Goal: Find contact information: Find contact information

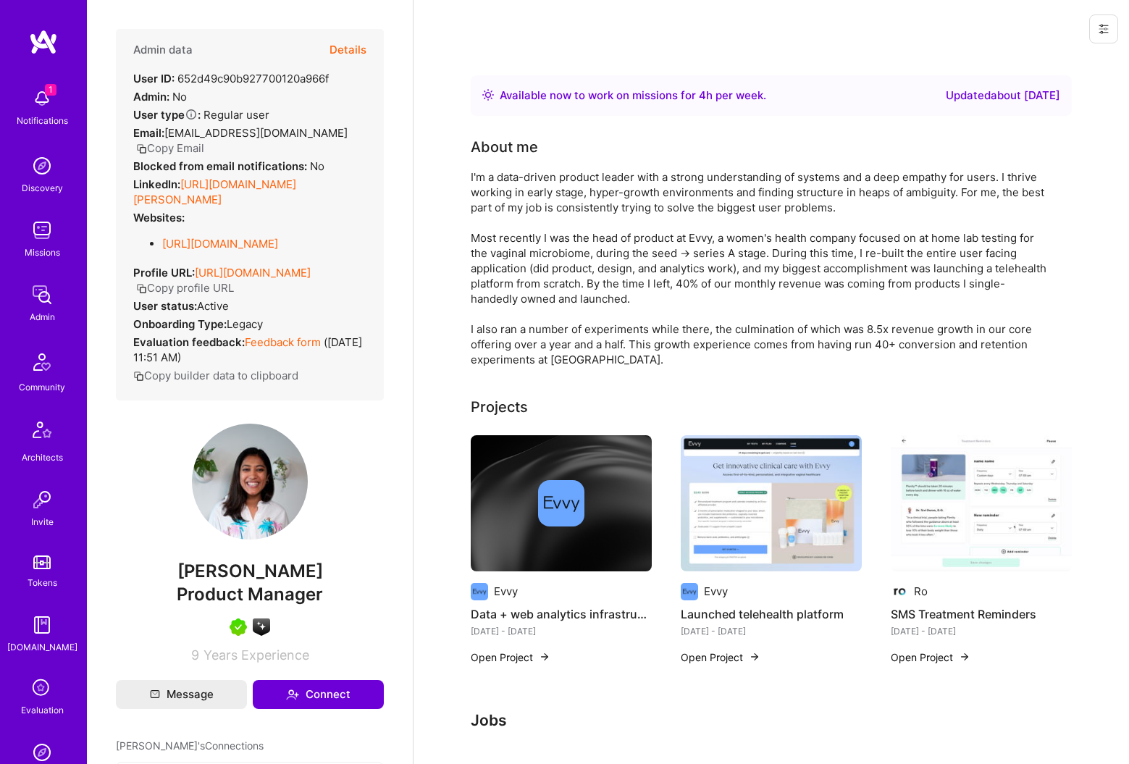
click at [353, 51] on button "Details" at bounding box center [347, 50] width 37 height 42
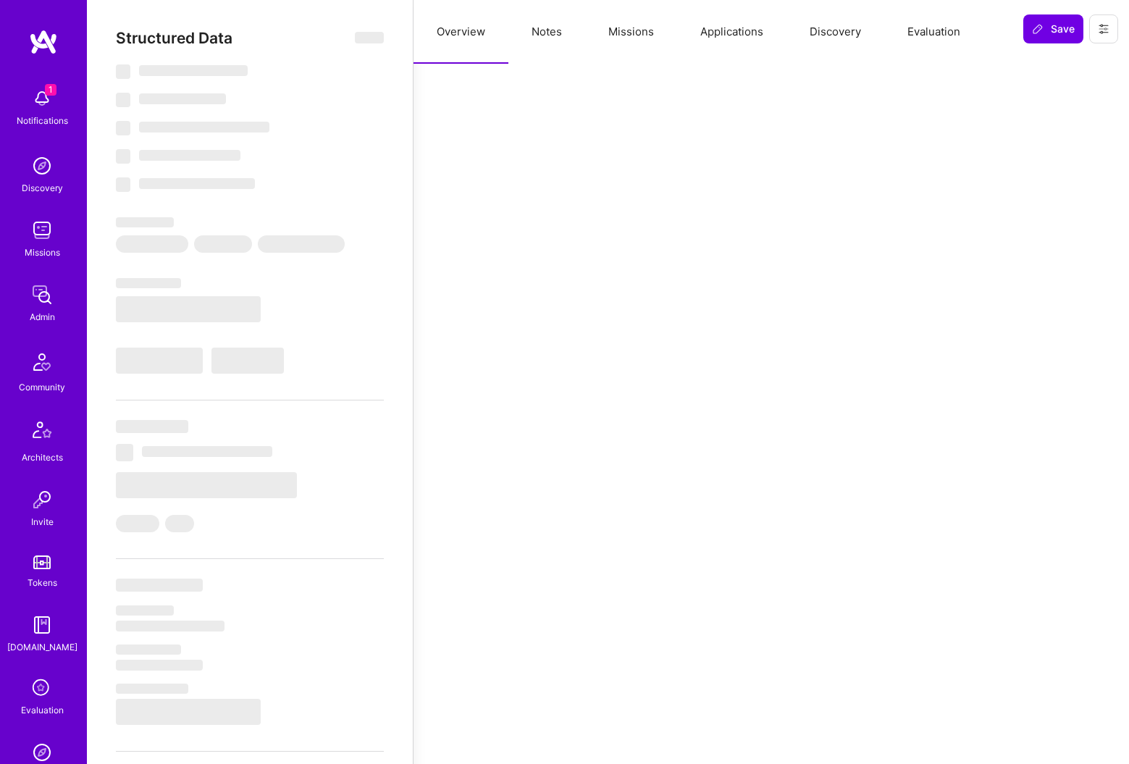
click at [555, 41] on button "Notes" at bounding box center [546, 32] width 77 height 64
select select "Right Now"
select select "5"
select select "7"
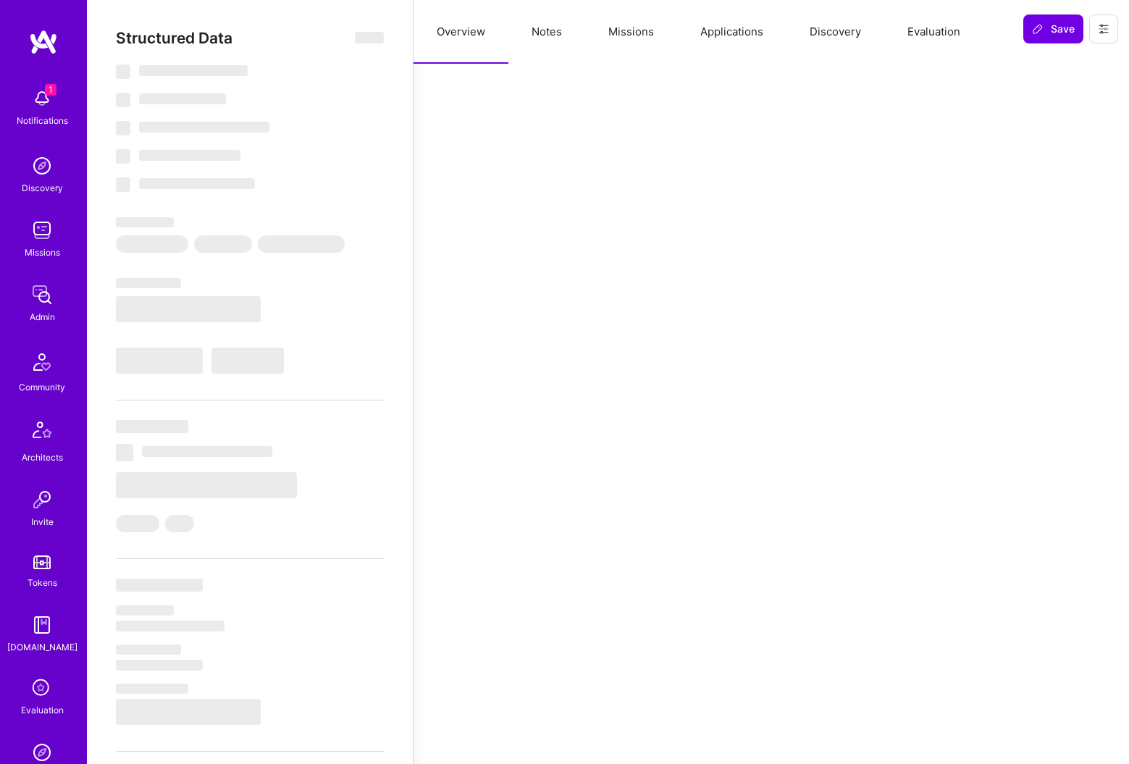
select select "7"
select select "US"
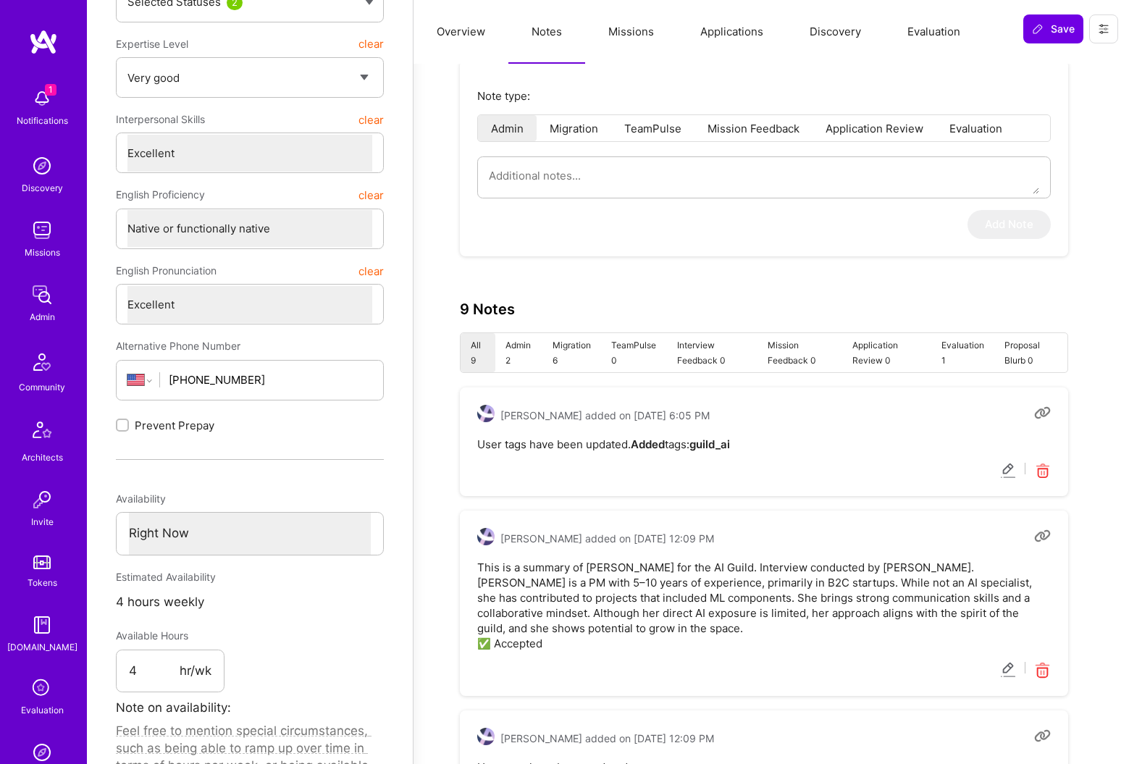
scroll to position [274, 0]
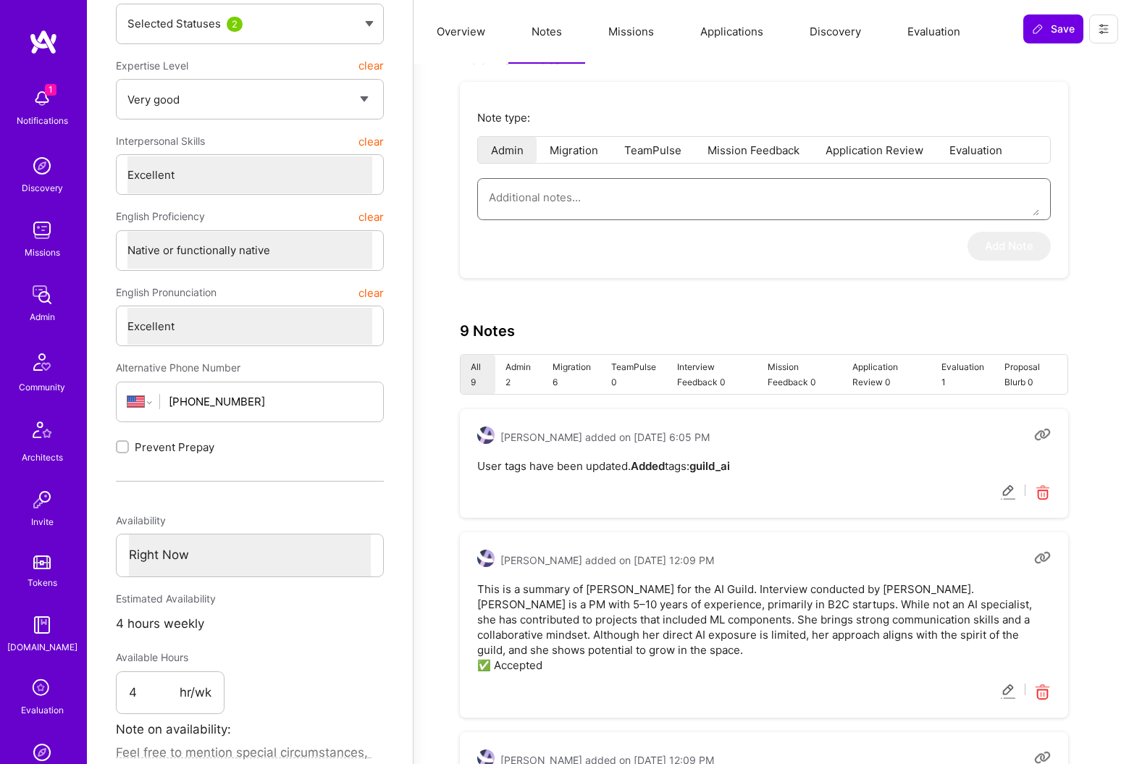
click at [613, 199] on textarea at bounding box center [764, 197] width 550 height 37
paste textarea "This is a summary of the Healthcare Circle interview conducted by Richard for T…"
type textarea "x"
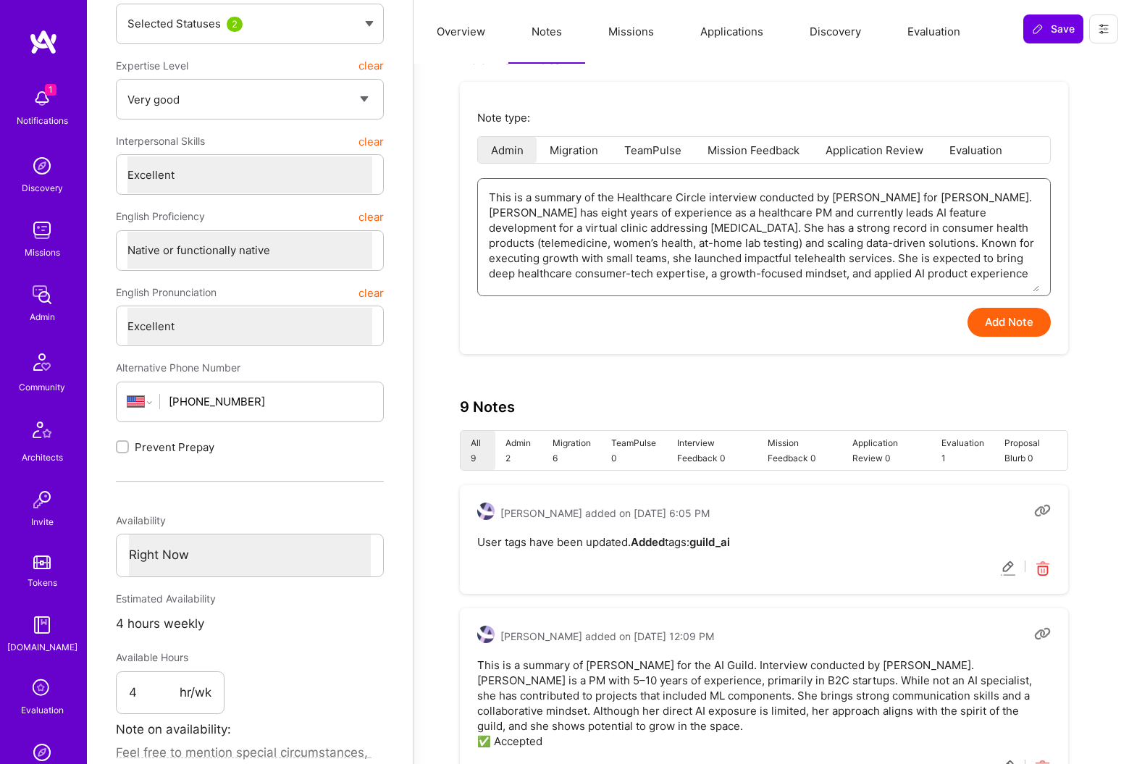
type textarea "This is a summary of the Healthcare Circle interview conducted by Richard for T…"
click at [1010, 324] on button "Add Note" at bounding box center [1008, 322] width 83 height 29
type textarea "x"
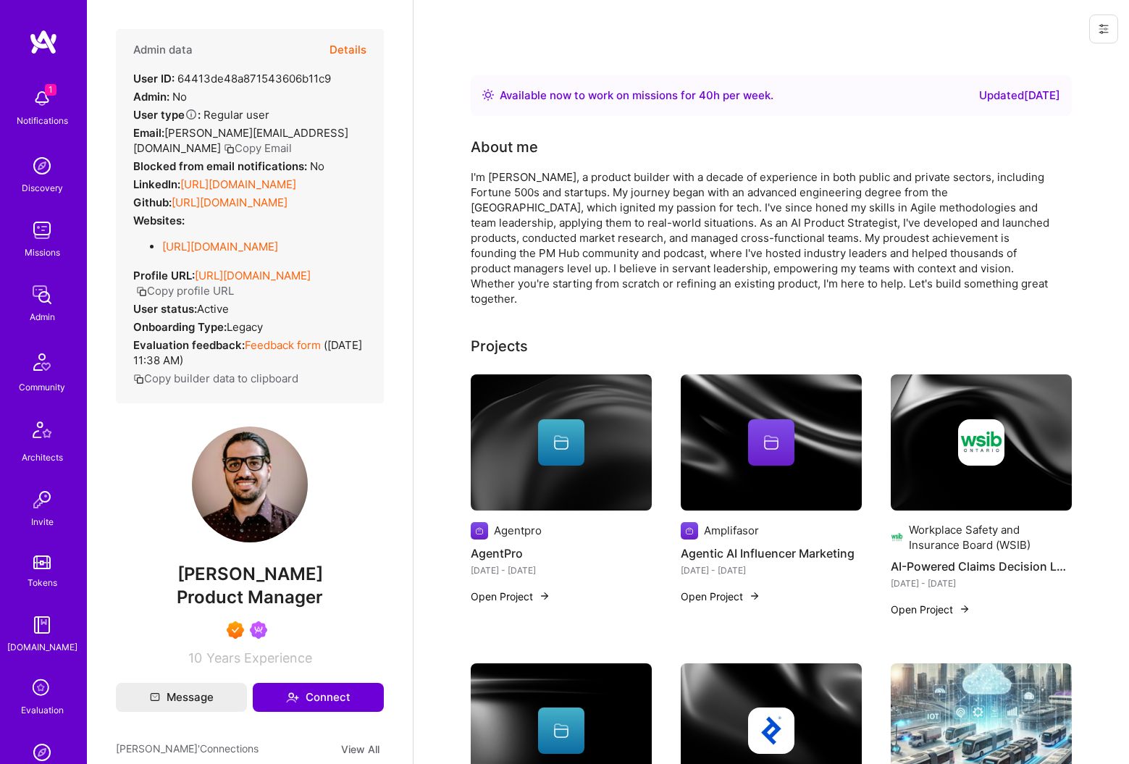
click at [361, 59] on button "Details" at bounding box center [347, 50] width 37 height 42
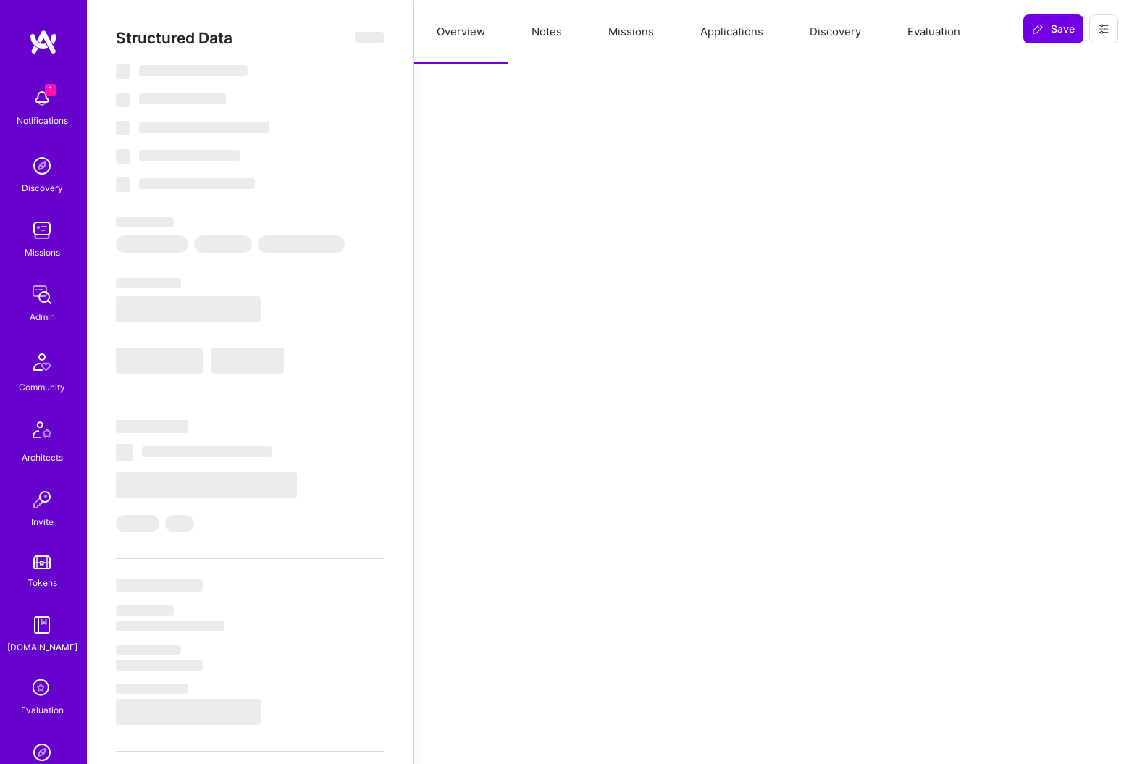
select select "Right Now"
select select "7"
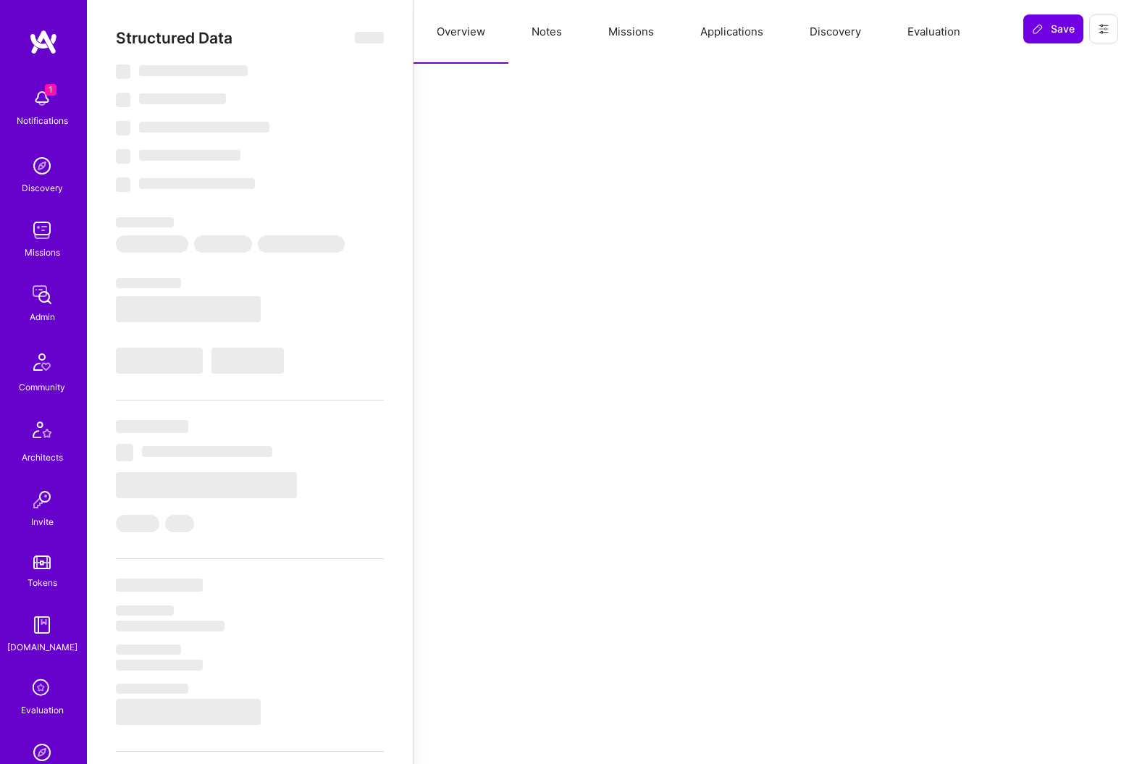
select select "US"
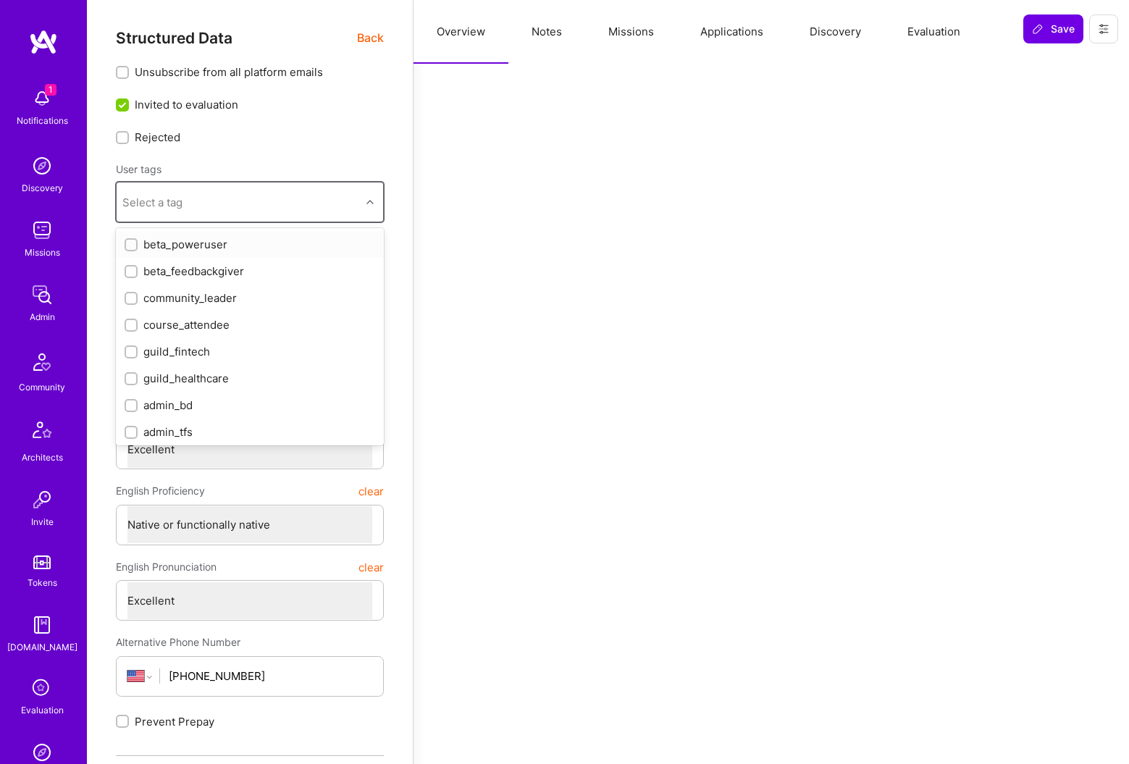
click at [257, 203] on div "Select a tag" at bounding box center [239, 202] width 244 height 29
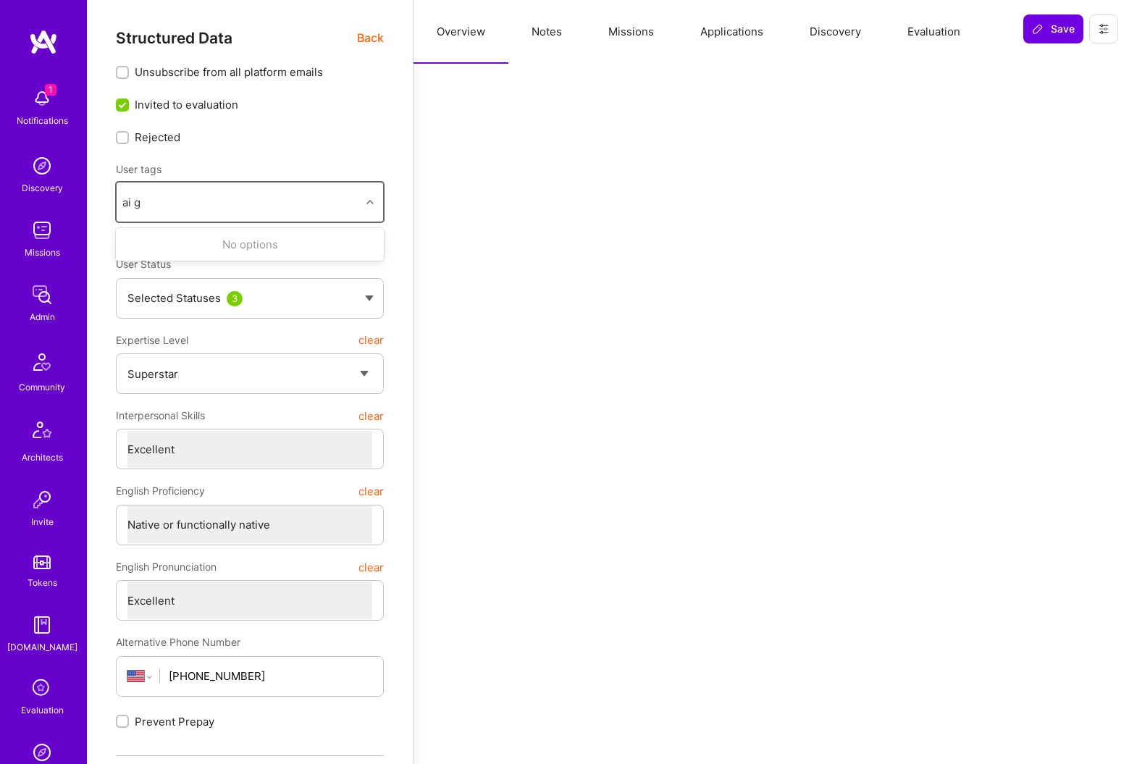
type input "ai g"
click at [544, 34] on button "Notes" at bounding box center [546, 32] width 77 height 64
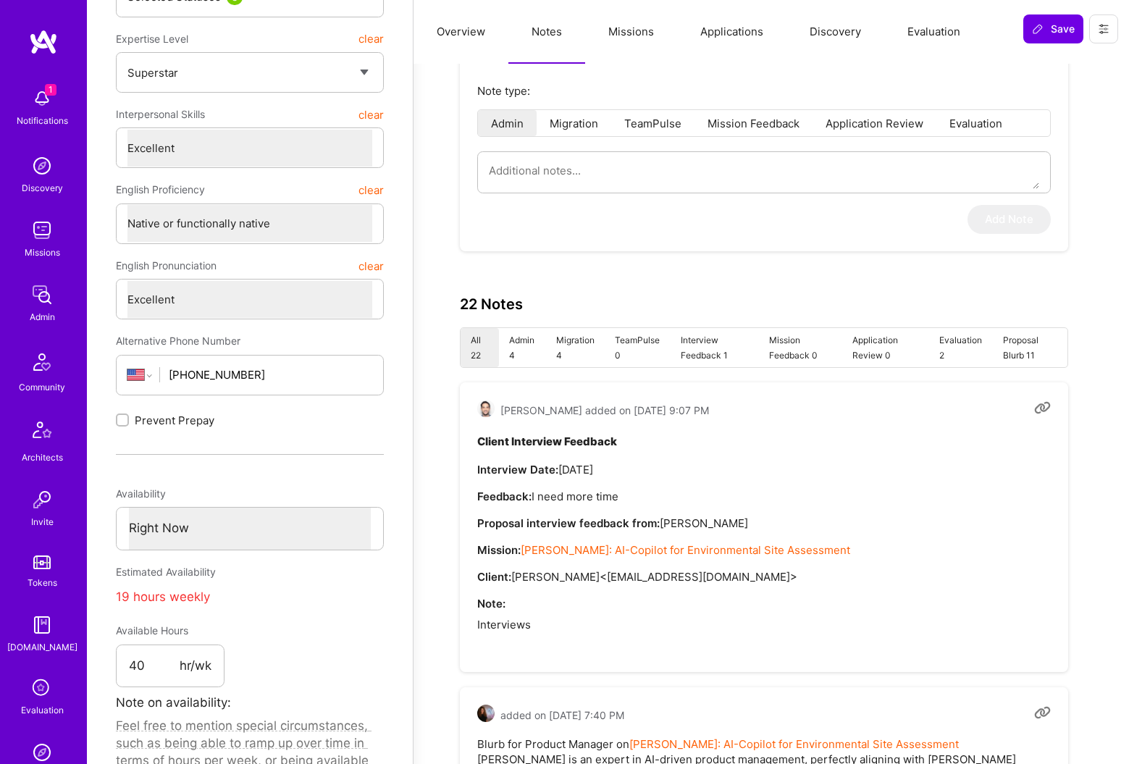
scroll to position [23, 0]
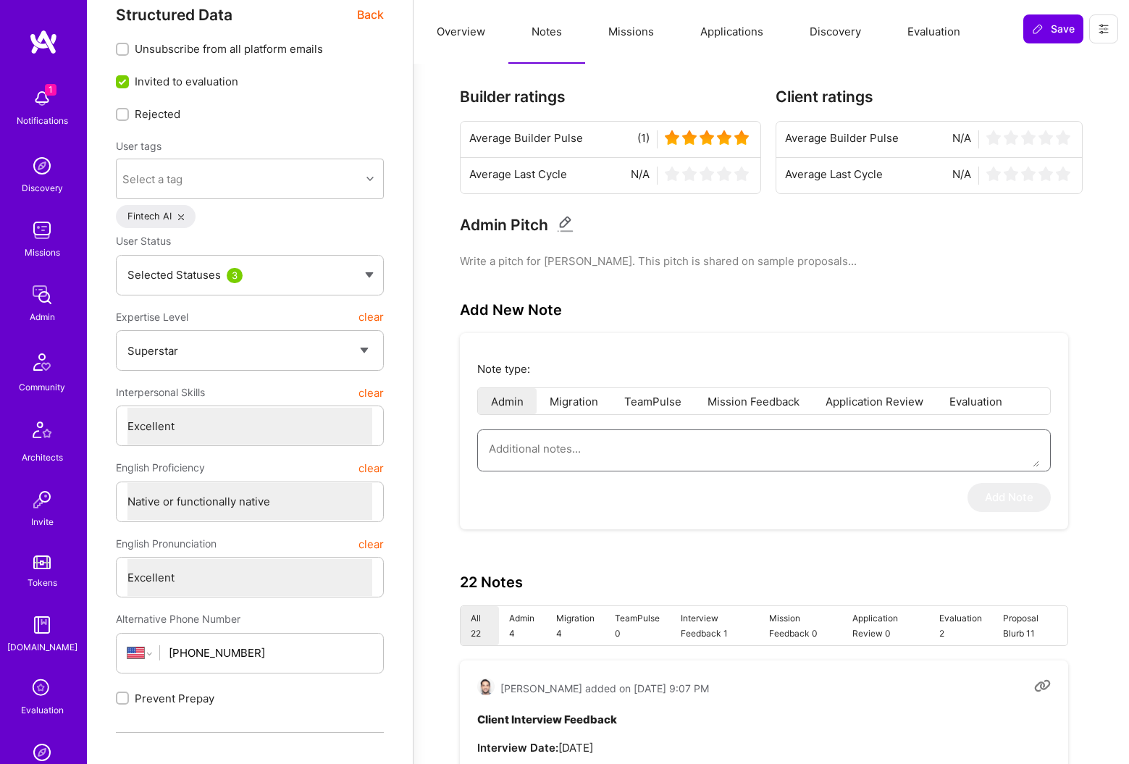
click at [534, 440] on textarea at bounding box center [764, 448] width 550 height 37
paste textarea "his is a summary of the Healthcare Circle interview conducted by Richard for Cy…"
type textarea "x"
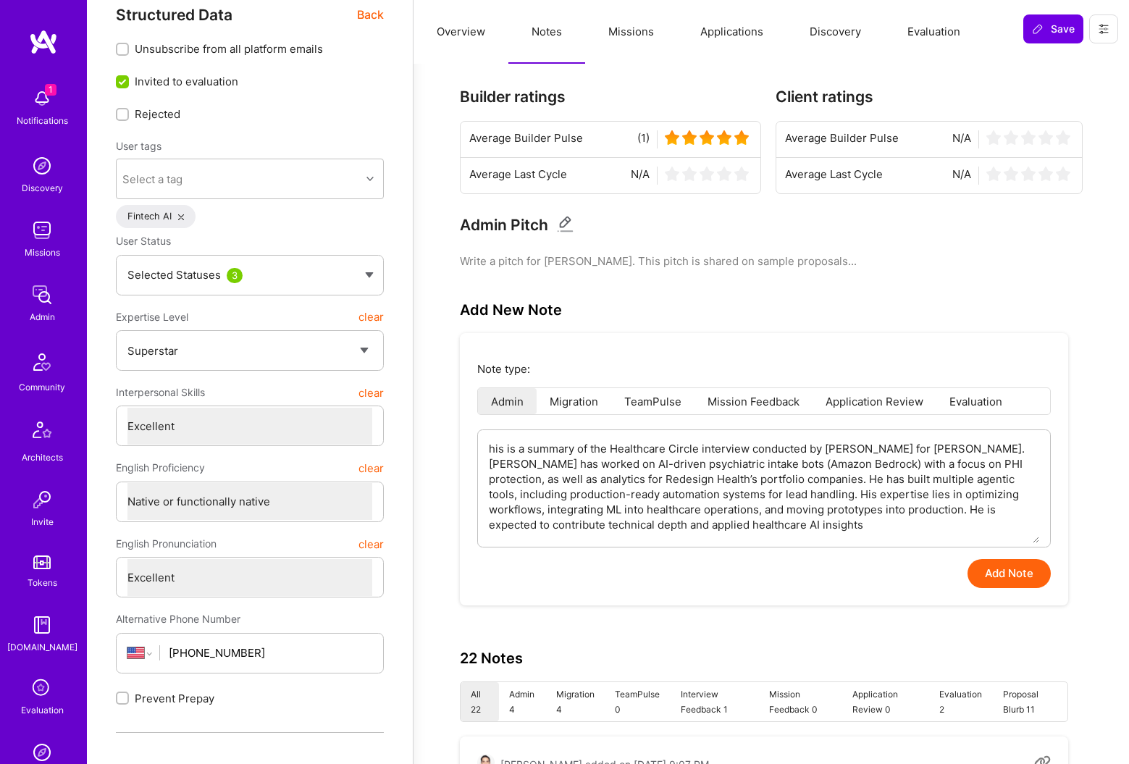
click at [485, 450] on div "his is a summary of the Healthcare Circle interview conducted by Richard for Cy…" at bounding box center [764, 488] width 574 height 118
click at [492, 448] on textarea "his is a summary of the Healthcare Circle interview conducted by Richard for Cy…" at bounding box center [764, 486] width 550 height 113
click at [492, 447] on textarea "his is a summary of the Healthcare Circle interview conducted by Richard for Cy…" at bounding box center [764, 486] width 550 height 113
type textarea "This is a summary of the Healthcare Circle interview conducted by Richard for C…"
type textarea "x"
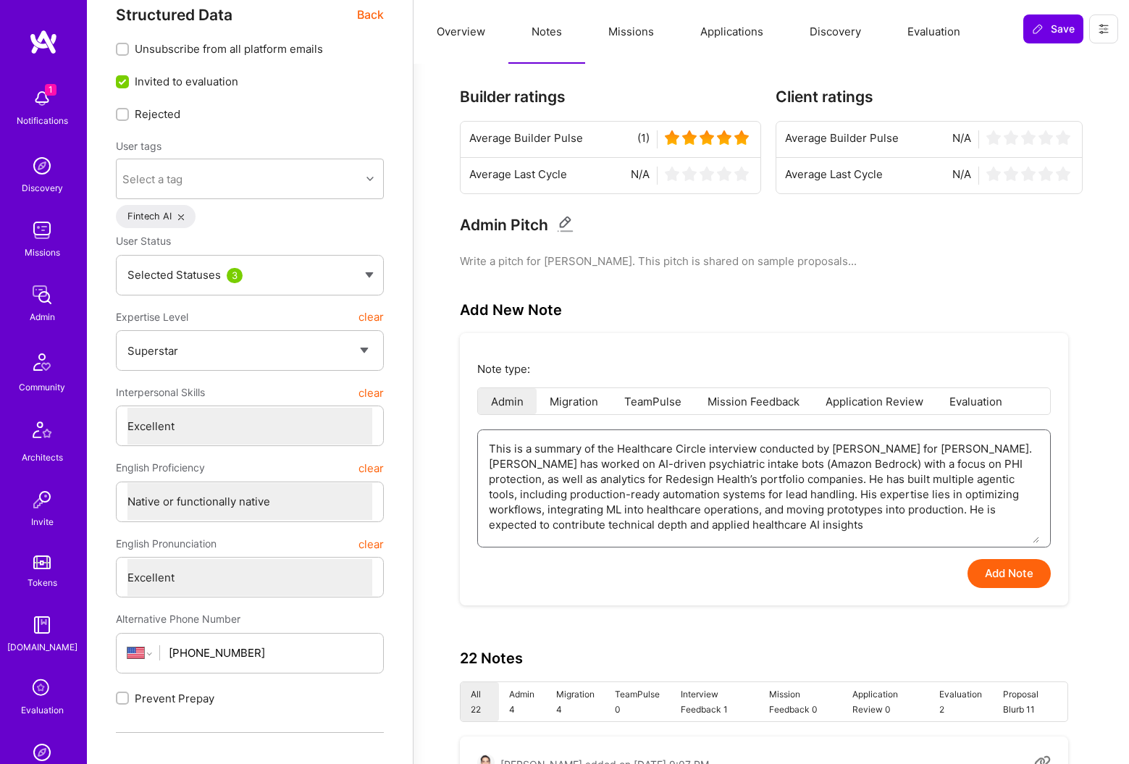
click at [593, 482] on textarea "This is a summary of the Healthcare Circle interview conducted by Richard for C…" at bounding box center [764, 486] width 550 height 113
type textarea "This is a summary of the Healthcare Circle interview conducted by Richard for C…"
click at [995, 580] on button "Add Note" at bounding box center [1008, 573] width 83 height 29
type textarea "x"
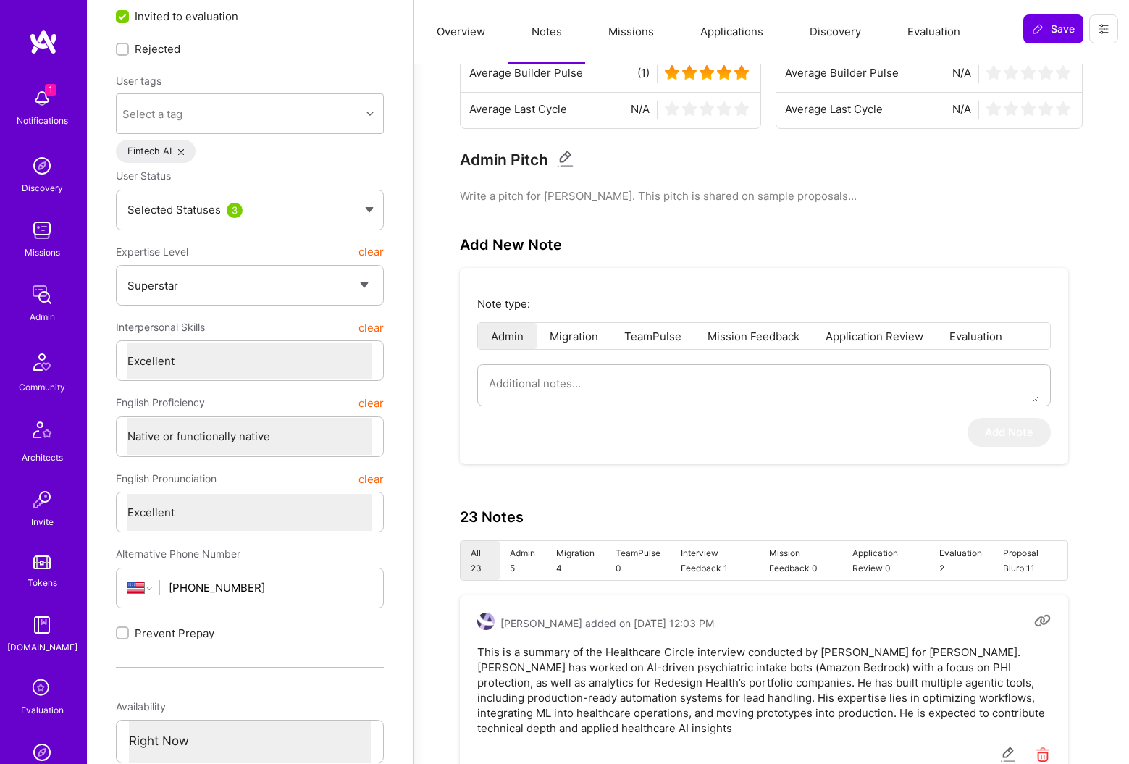
scroll to position [0, 0]
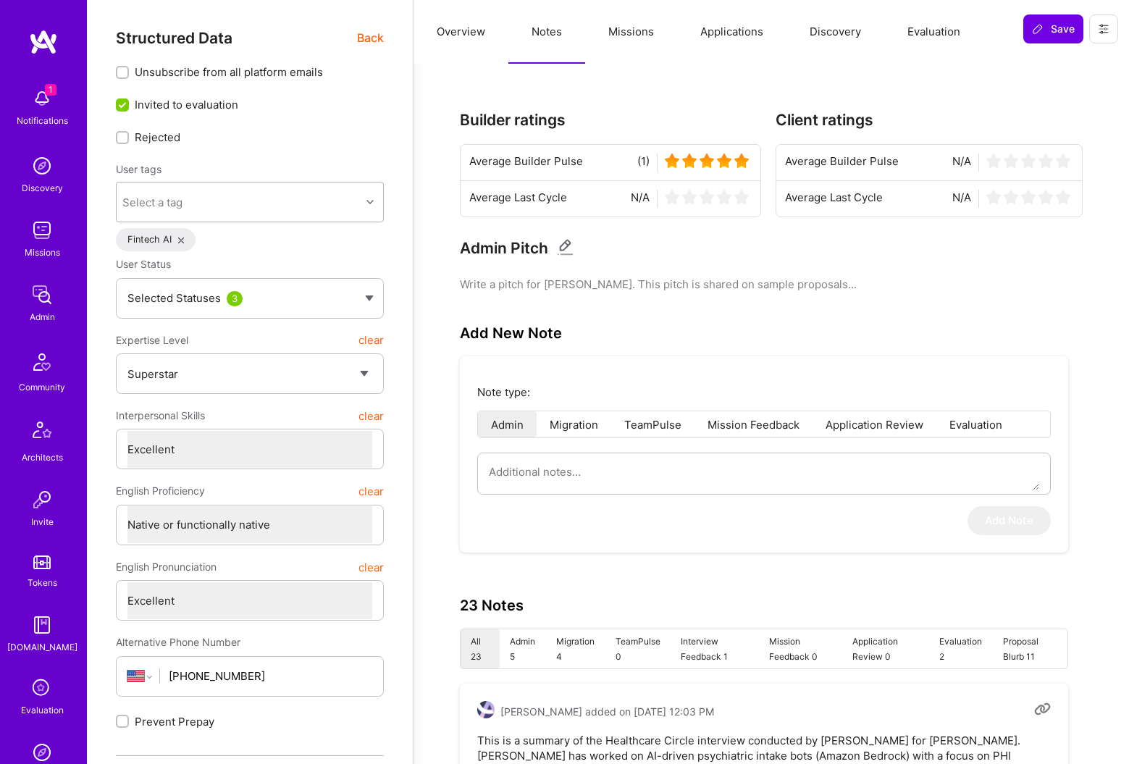
click at [272, 200] on div "Select a tag" at bounding box center [239, 202] width 244 height 29
type input "gu"
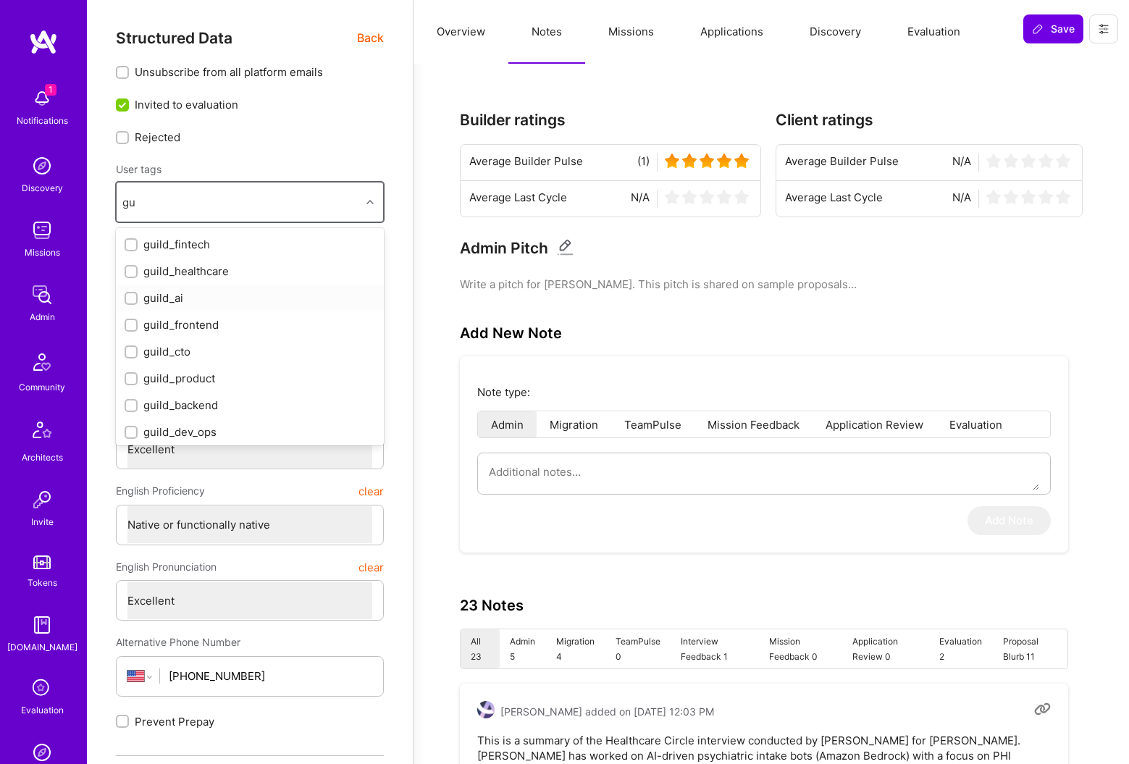
click at [169, 298] on div "guild_ai" at bounding box center [250, 297] width 251 height 15
checkbox input "true"
click at [1041, 38] on button "Save" at bounding box center [1053, 28] width 60 height 29
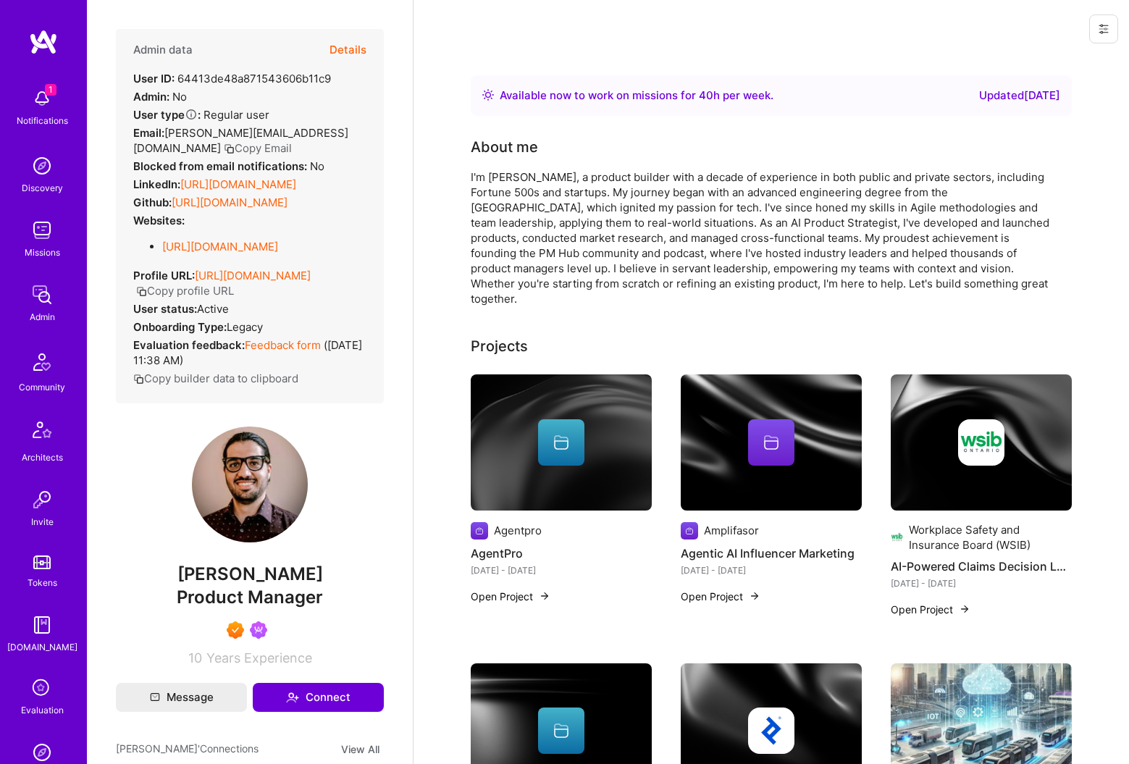
click at [574, 208] on div "I'm [PERSON_NAME], a product builder with a decade of experience in both public…" at bounding box center [760, 237] width 579 height 137
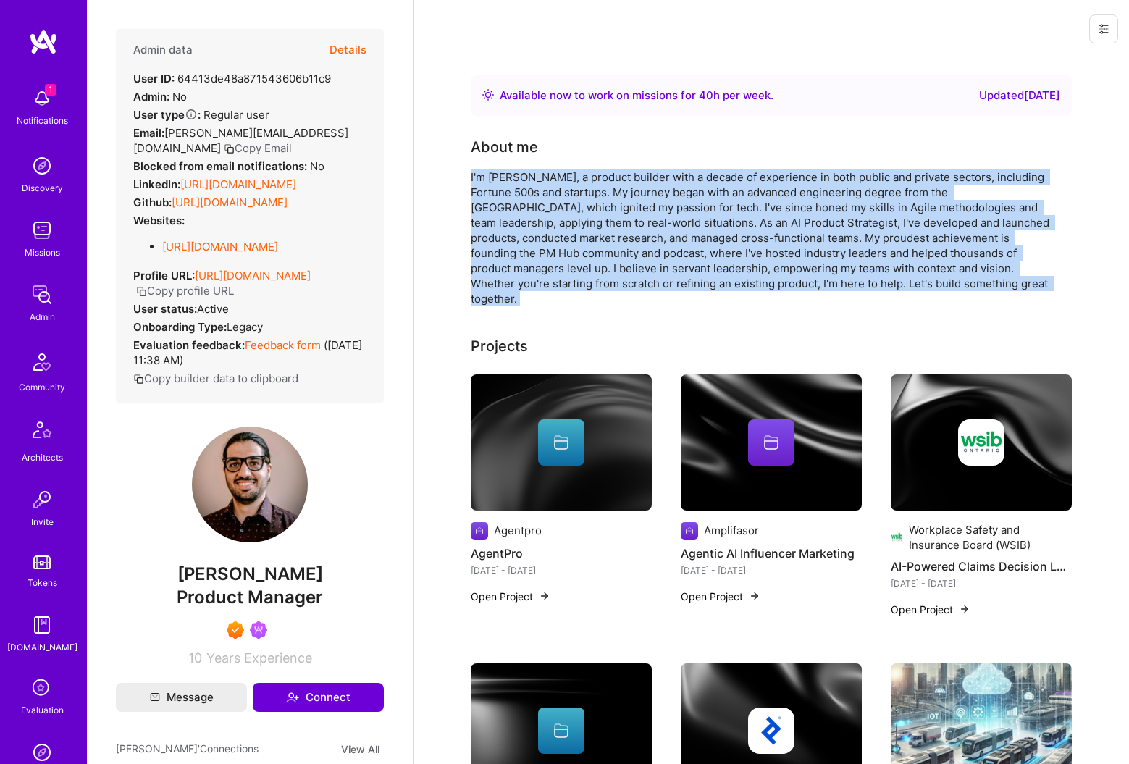
click at [574, 208] on div "I'm [PERSON_NAME], a product builder with a decade of experience in both public…" at bounding box center [760, 237] width 579 height 137
copy div "I'm [PERSON_NAME], a product builder with a decade of experience in both public…"
click at [253, 585] on span "[PERSON_NAME]" at bounding box center [250, 574] width 268 height 22
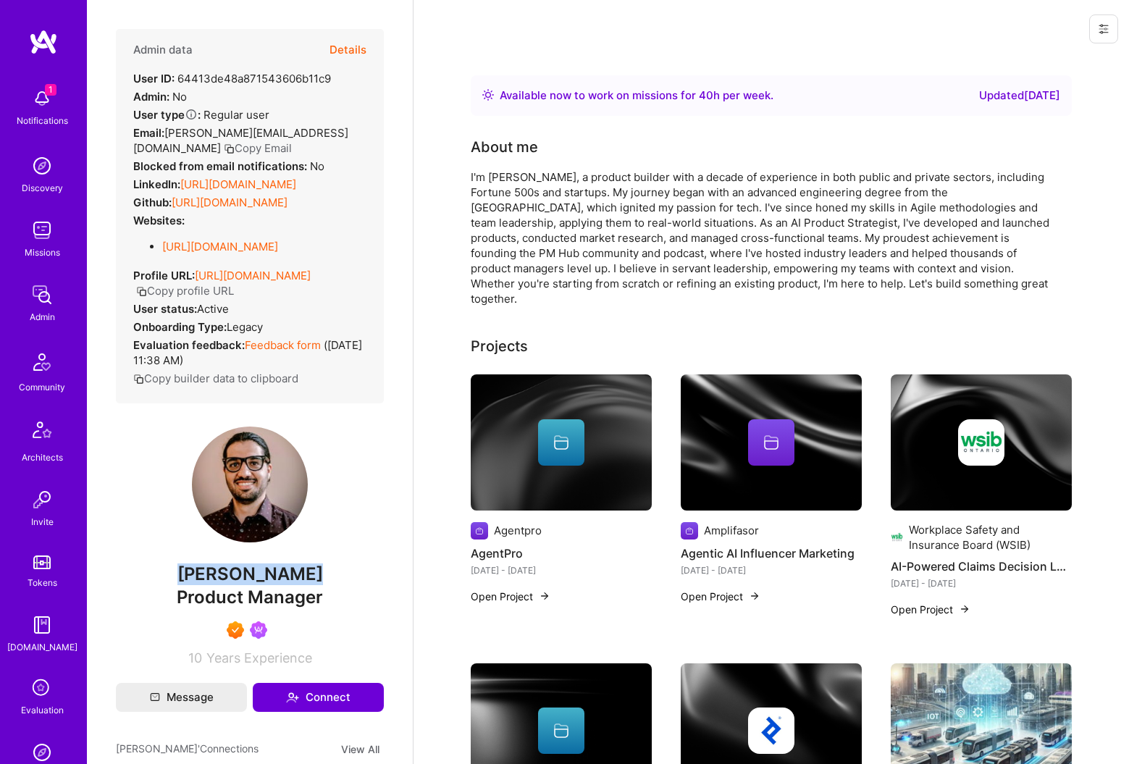
click at [253, 585] on span "[PERSON_NAME]" at bounding box center [250, 574] width 268 height 22
copy span "[PERSON_NAME]"
click at [227, 131] on span "[PERSON_NAME][EMAIL_ADDRESS][DOMAIN_NAME]" at bounding box center [240, 140] width 215 height 29
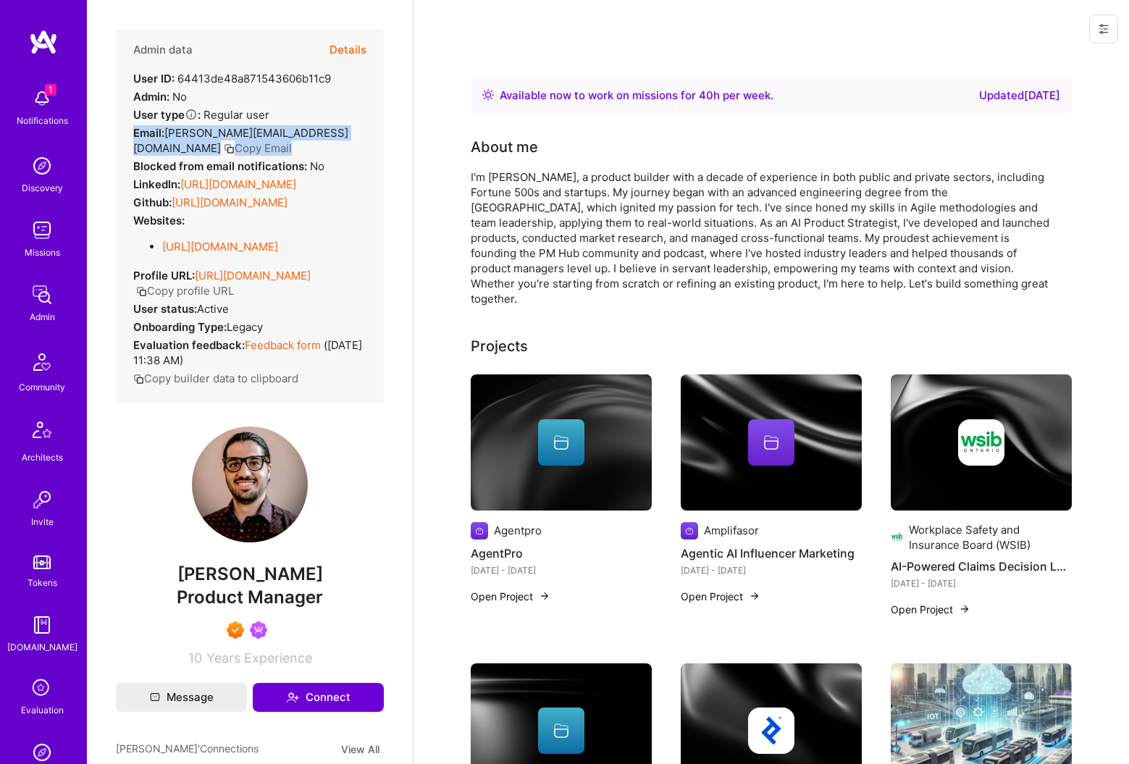
click at [227, 131] on span "[PERSON_NAME][EMAIL_ADDRESS][DOMAIN_NAME]" at bounding box center [240, 140] width 215 height 29
click at [224, 154] on button "Copy Email" at bounding box center [258, 147] width 68 height 15
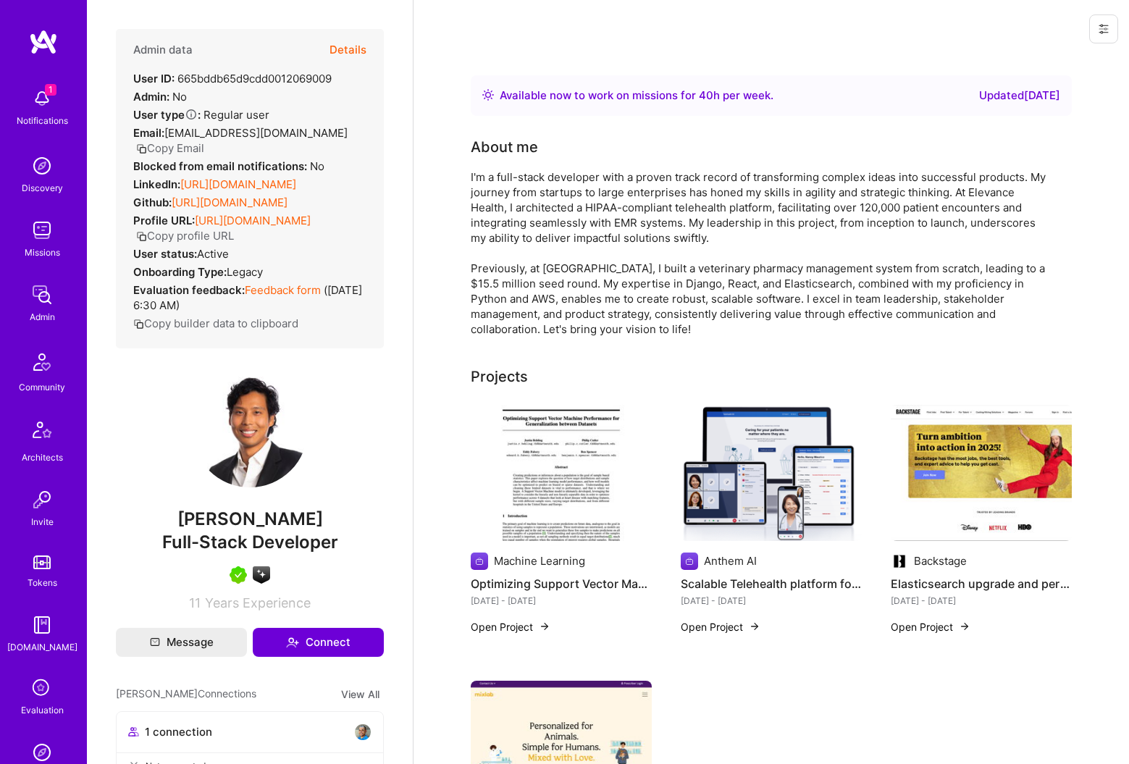
click at [249, 519] on span "[PERSON_NAME]" at bounding box center [250, 519] width 268 height 22
click at [249, 519] on span "Eddy Fabery" at bounding box center [250, 519] width 268 height 22
click at [204, 140] on button "Copy Email" at bounding box center [170, 147] width 68 height 15
click at [356, 46] on button "Details" at bounding box center [347, 50] width 37 height 42
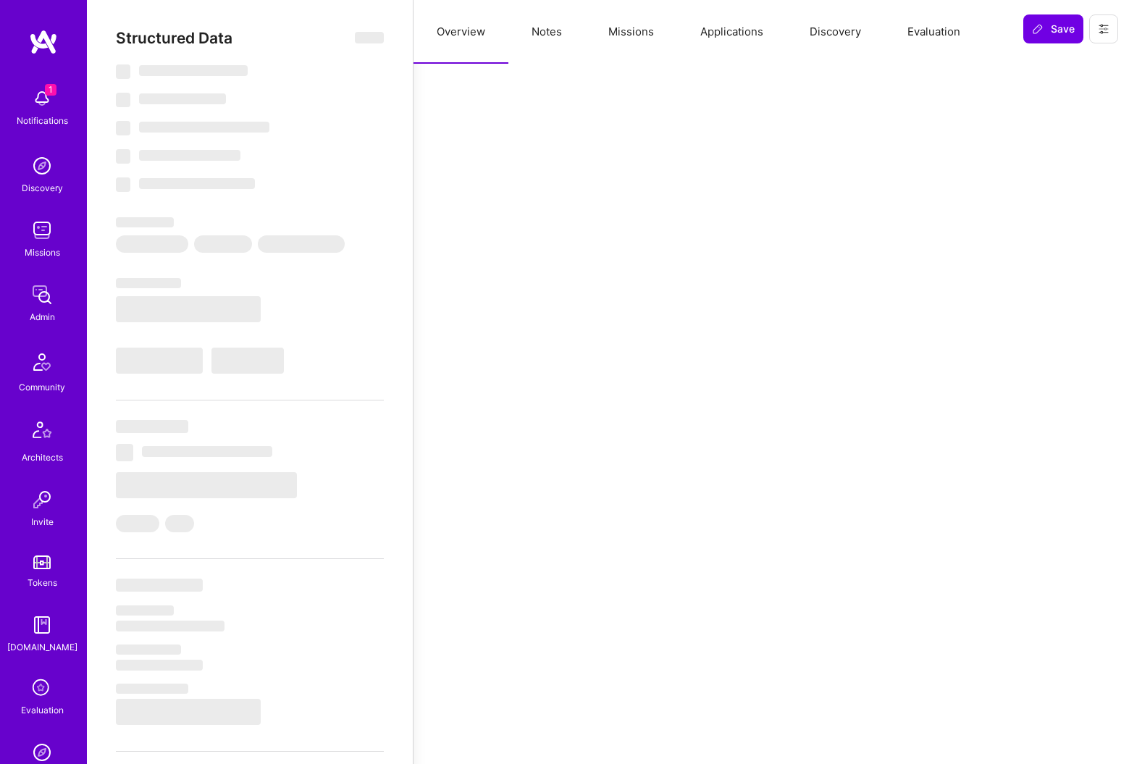
click at [542, 34] on button "Notes" at bounding box center [546, 32] width 77 height 64
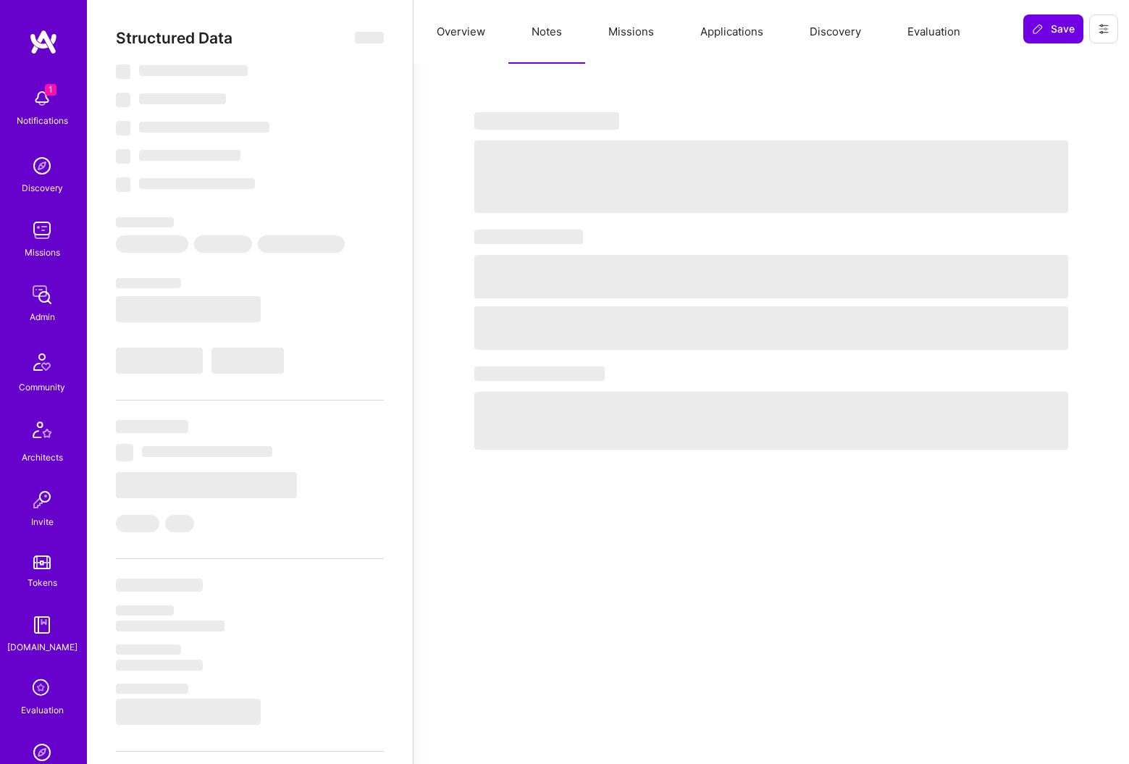
select select "Right Now"
select select "5"
select select "4"
select select "7"
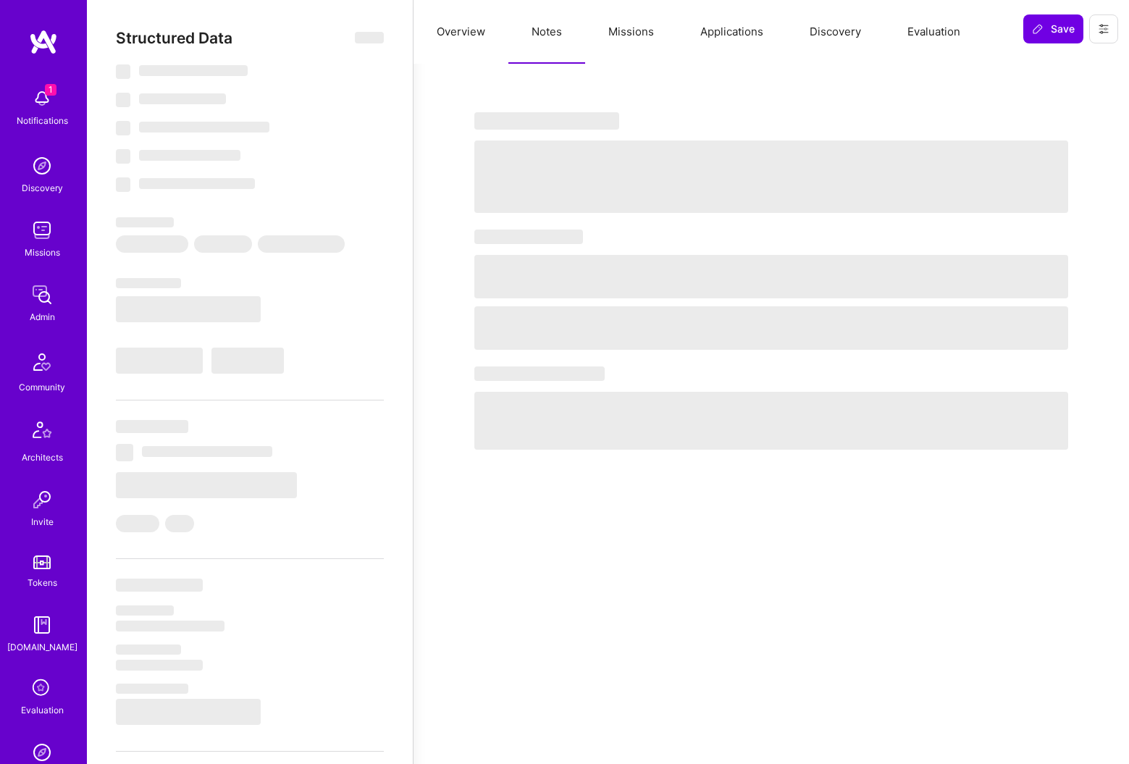
select select "US"
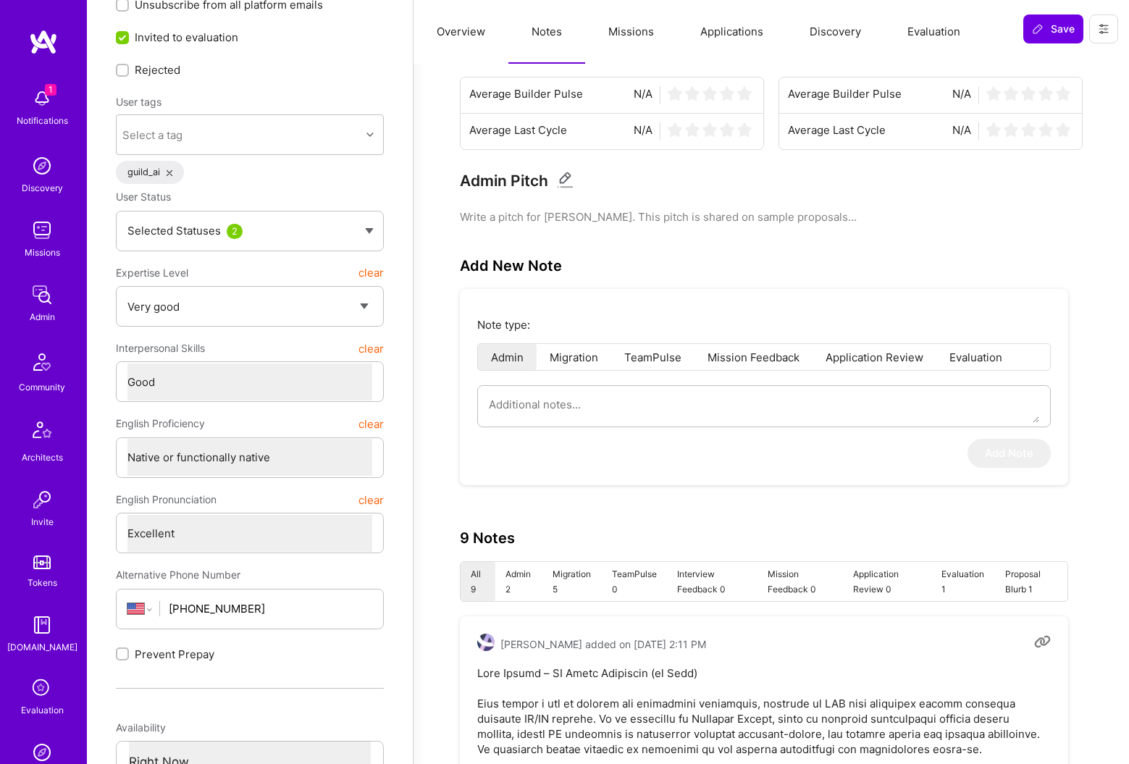
scroll to position [70, 0]
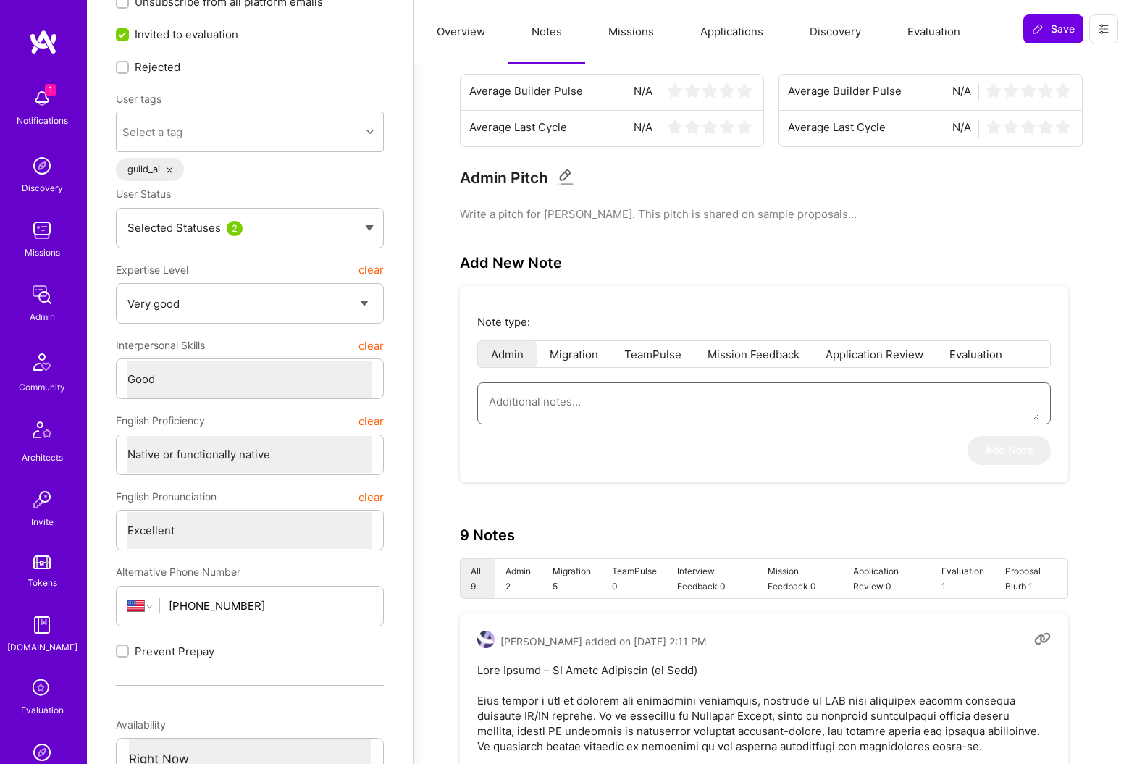
click at [604, 405] on textarea at bounding box center [764, 401] width 550 height 37
paste textarea "This is a summary of the Healthcare Circle interview conducted by Richard for E…"
type textarea "x"
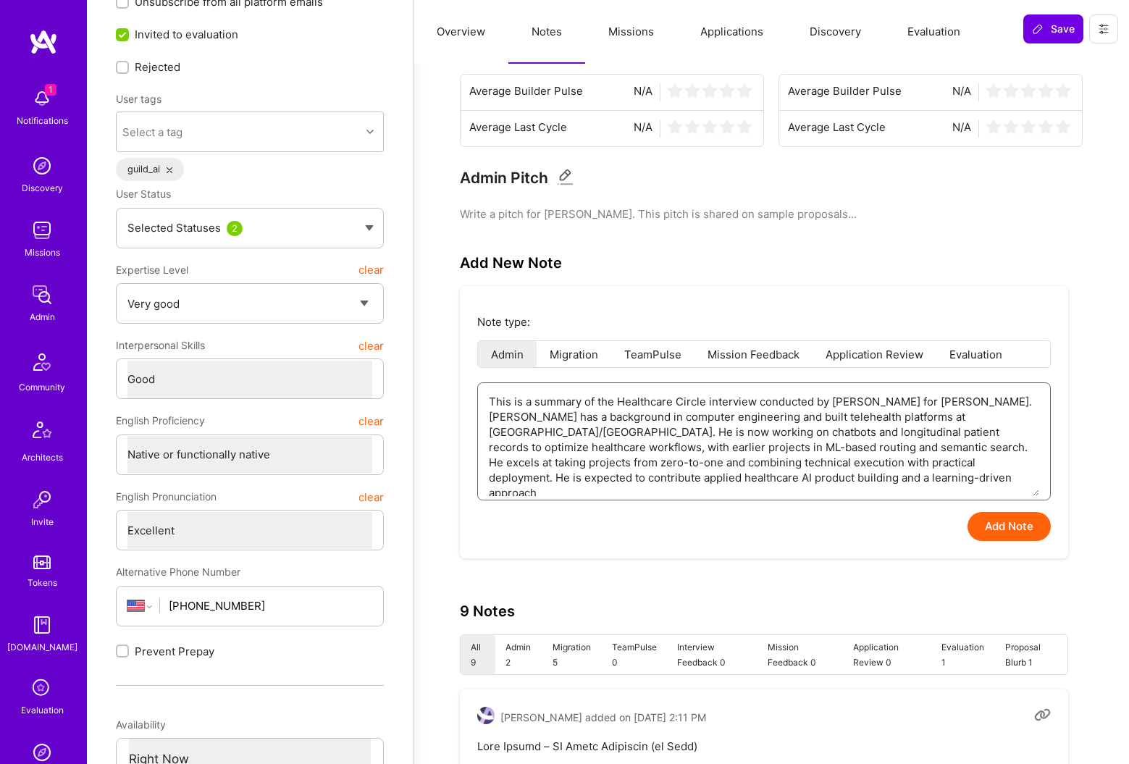
type textarea "This is a summary of the Healthcare Circle interview conducted by Richard for E…"
click at [1005, 529] on button "Add Note" at bounding box center [1008, 526] width 83 height 29
type textarea "x"
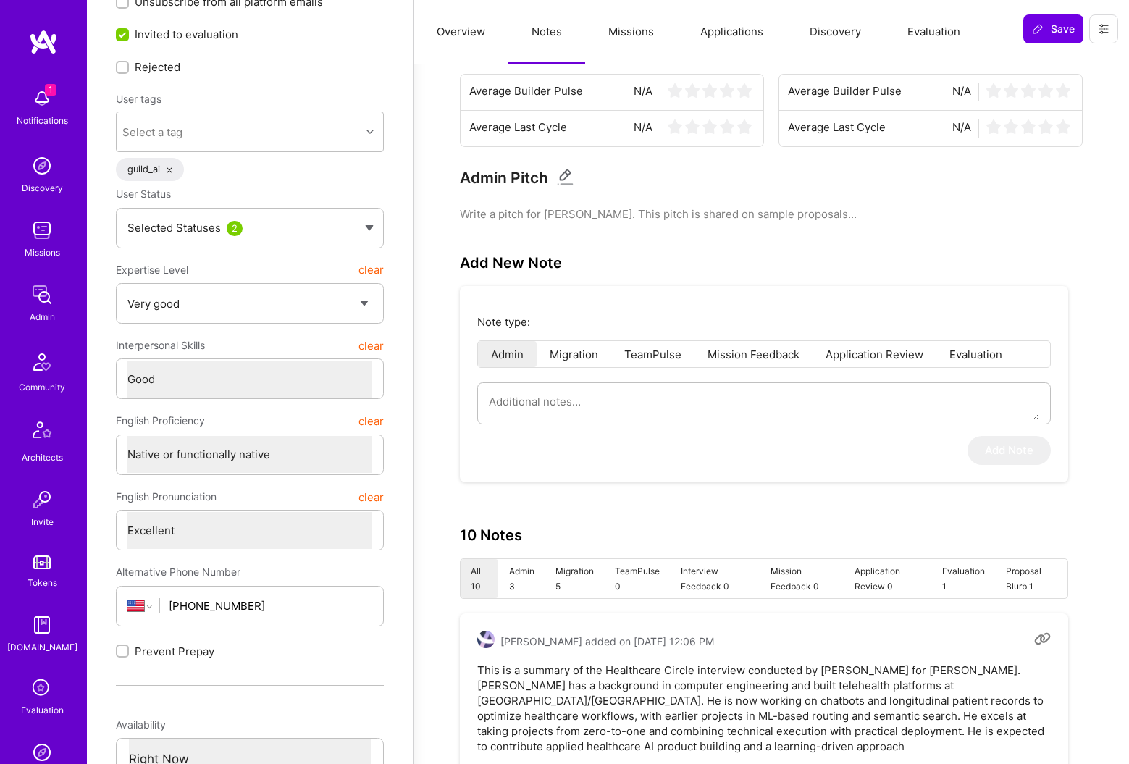
scroll to position [0, 0]
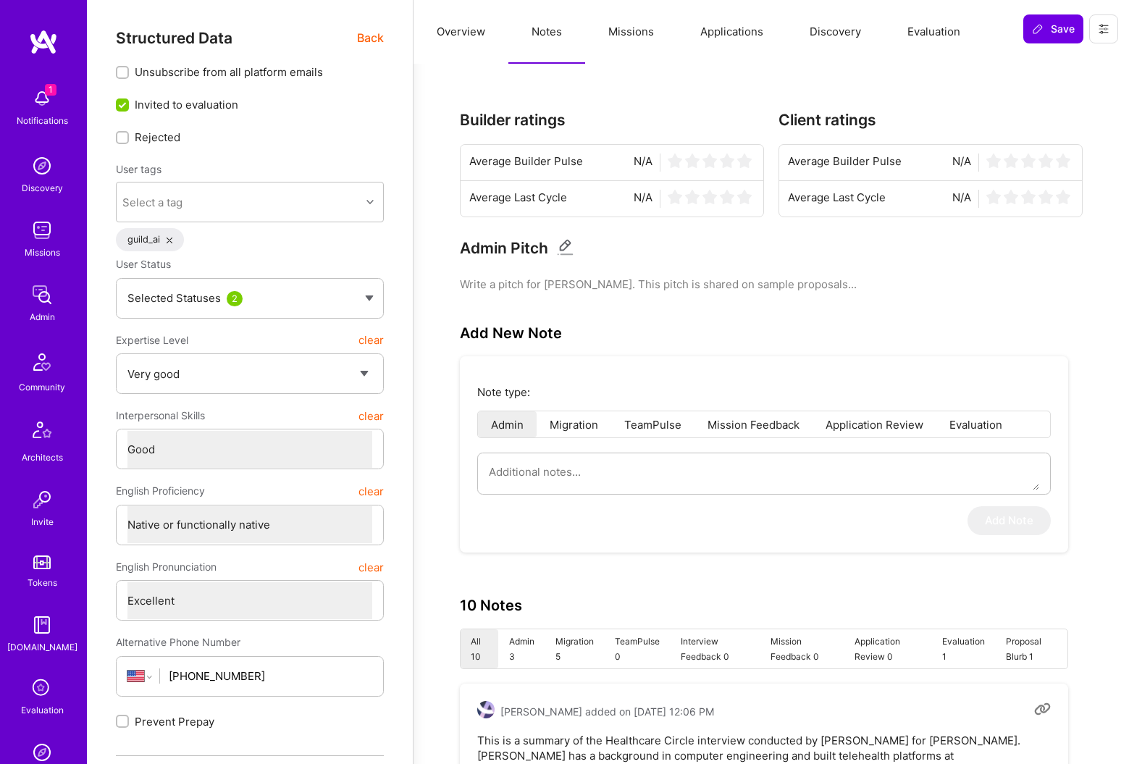
click at [383, 43] on span "Back" at bounding box center [370, 38] width 27 height 18
click at [369, 43] on span "Back" at bounding box center [370, 38] width 27 height 18
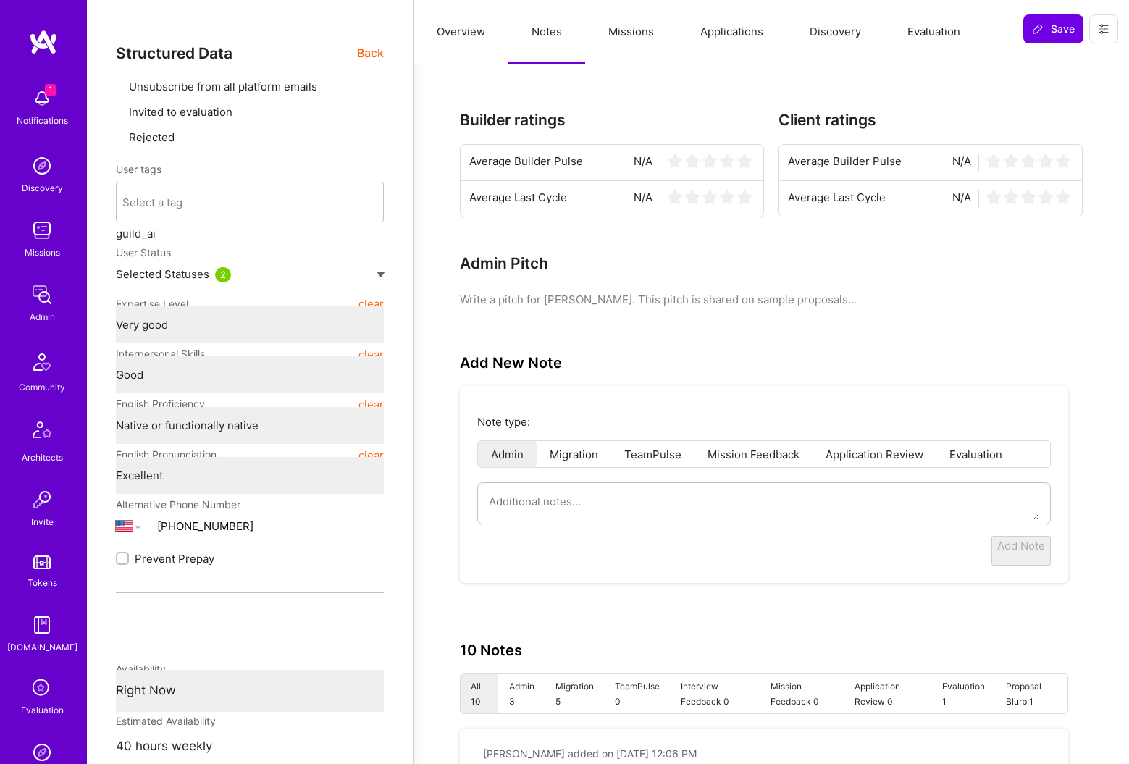
type textarea "x"
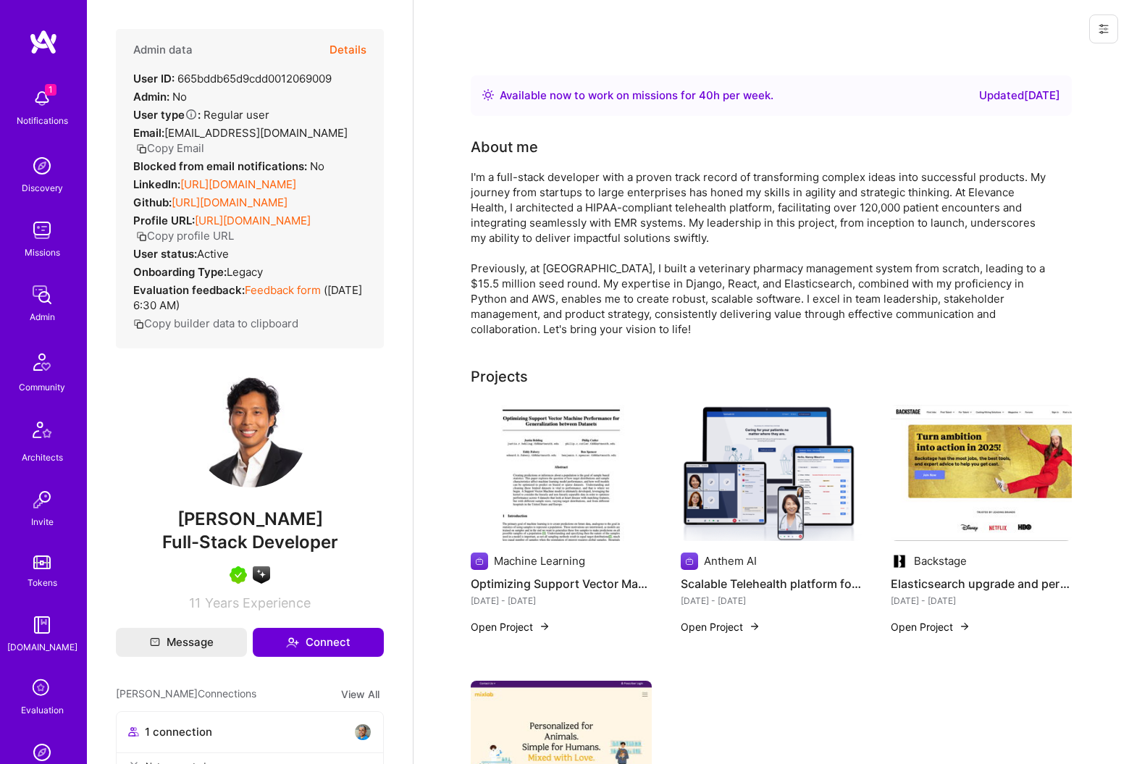
click at [602, 299] on div "I'm a full-stack developer with a proven track record of transforming complex i…" at bounding box center [760, 252] width 579 height 167
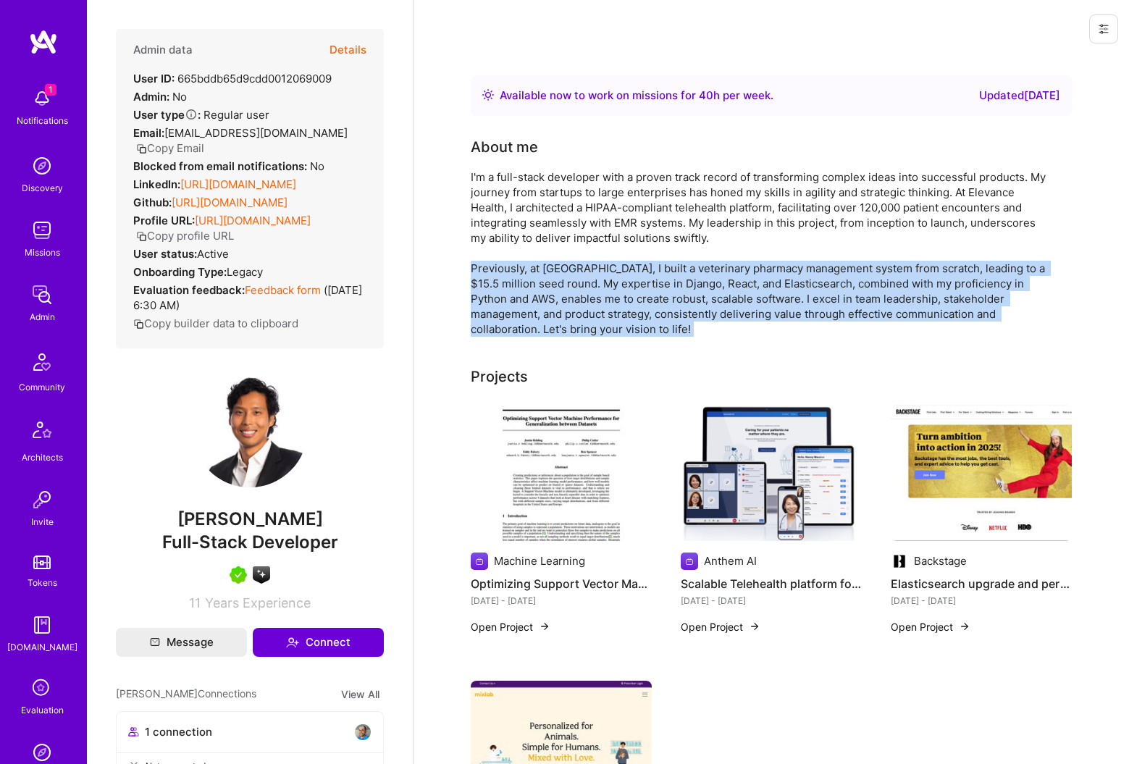
click at [602, 299] on div "I'm a full-stack developer with a proven track record of transforming complex i…" at bounding box center [760, 252] width 579 height 167
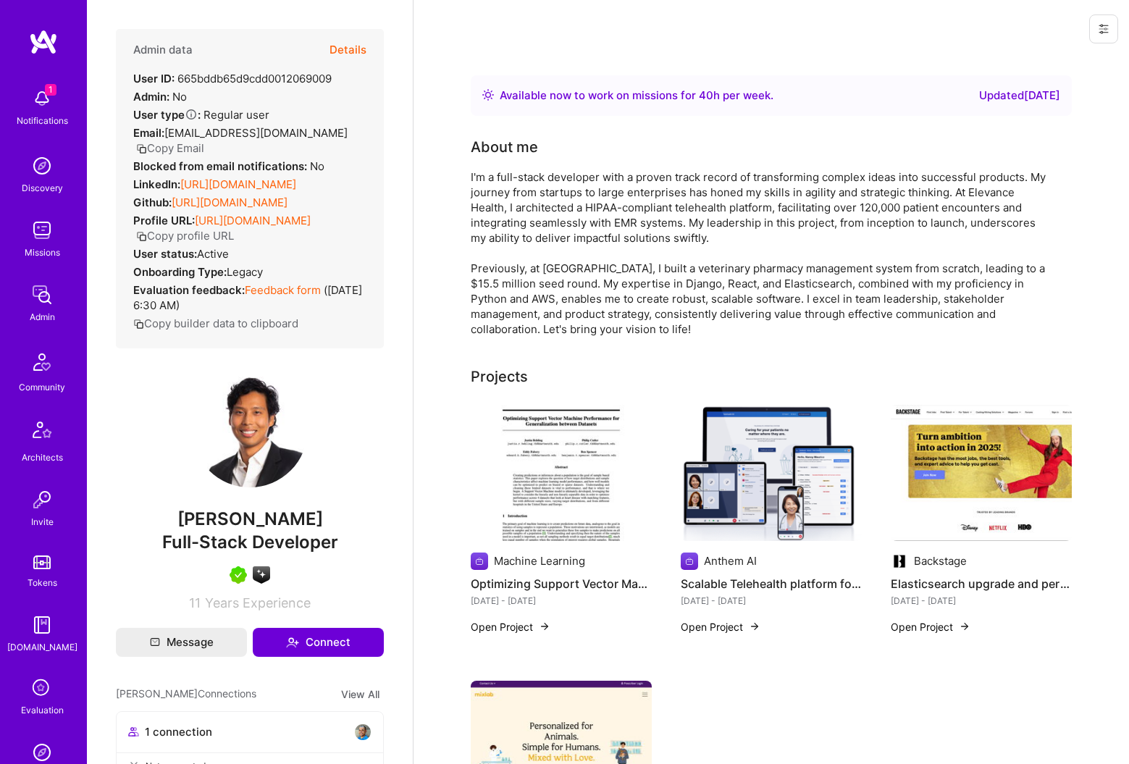
click at [240, 515] on span "[PERSON_NAME]" at bounding box center [250, 519] width 268 height 22
click at [240, 514] on span "[PERSON_NAME]" at bounding box center [250, 519] width 268 height 22
copy span "[PERSON_NAME]"
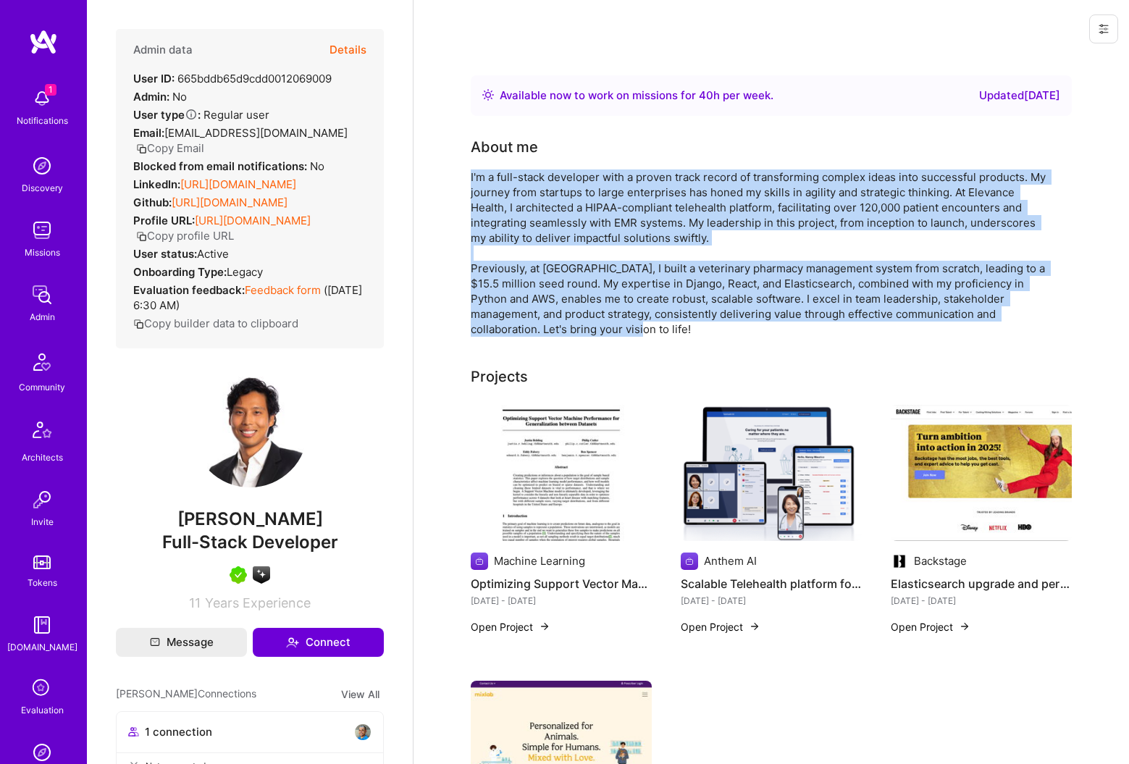
drag, startPoint x: 467, startPoint y: 176, endPoint x: 562, endPoint y: 332, distance: 182.9
copy div "I'm a full-stack developer with a proven track record of transforming complex i…"
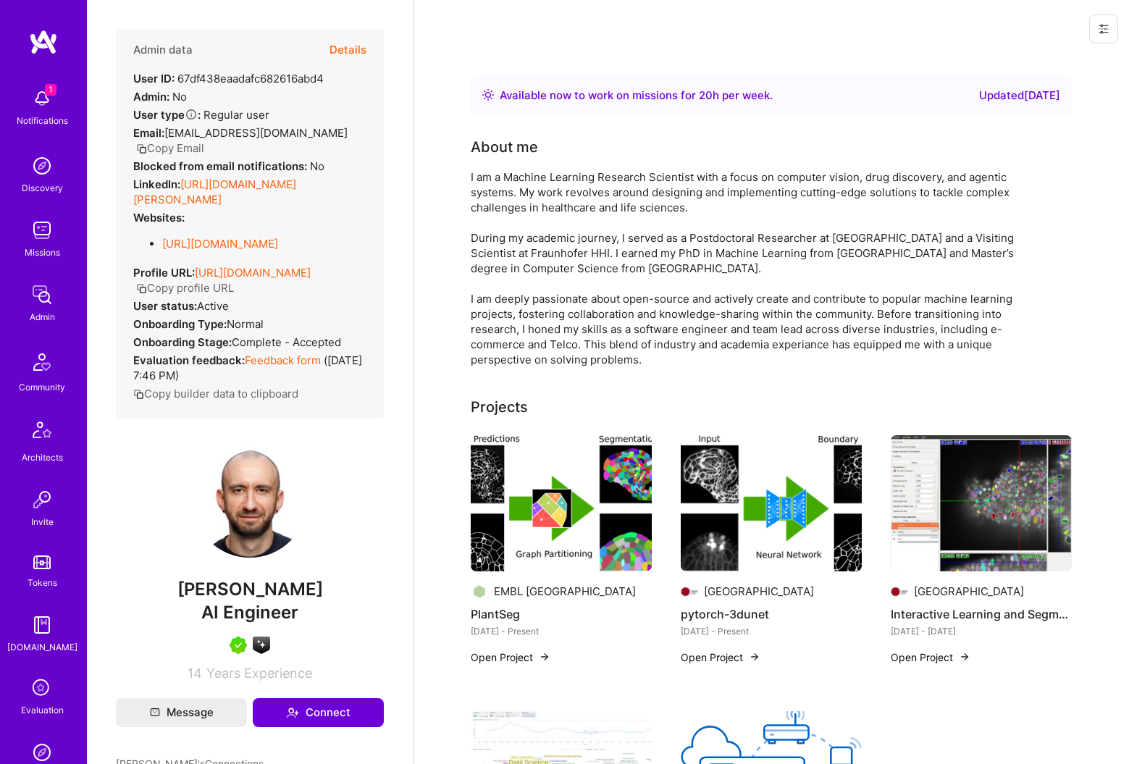
click at [353, 52] on button "Details" at bounding box center [347, 50] width 37 height 42
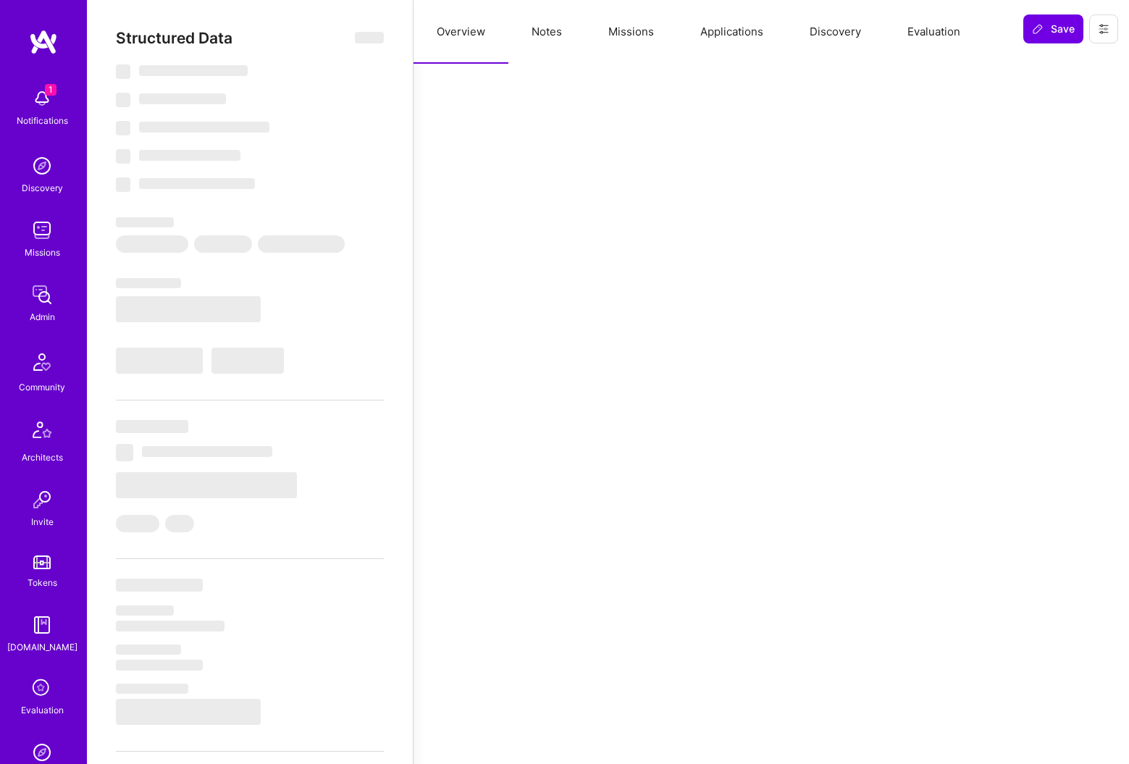
select select "Right Now"
select select "5"
select select "7"
select select "6"
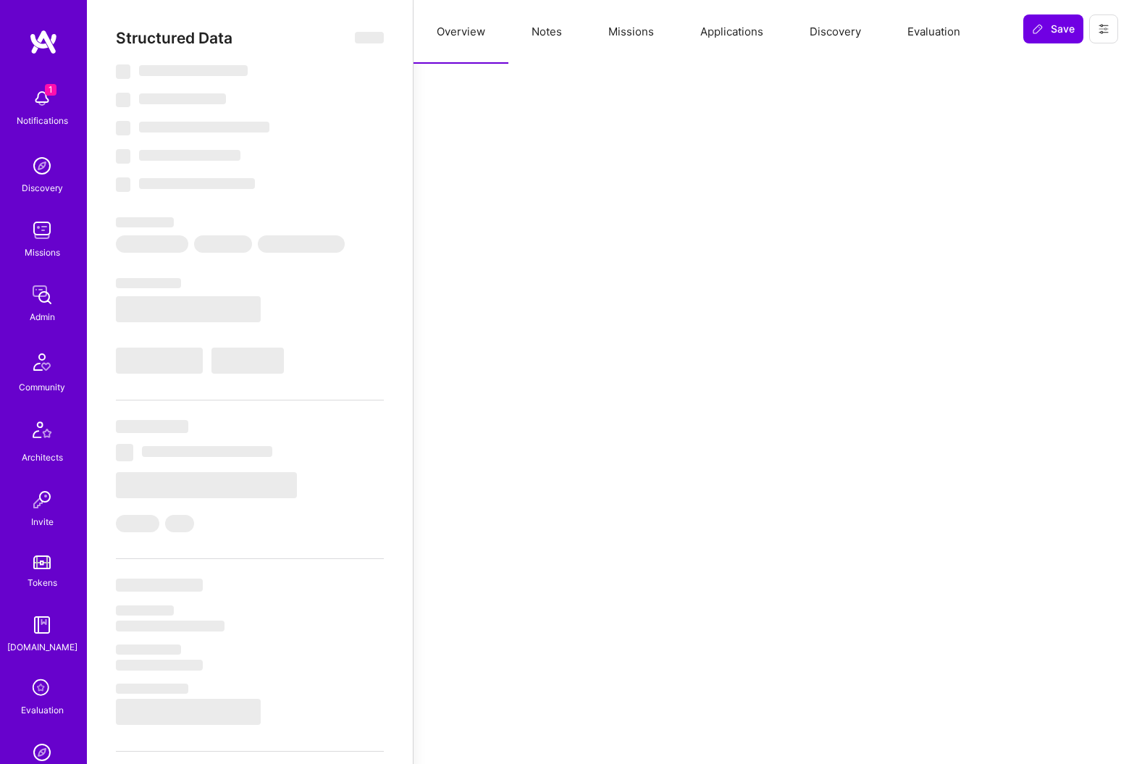
select select "DE"
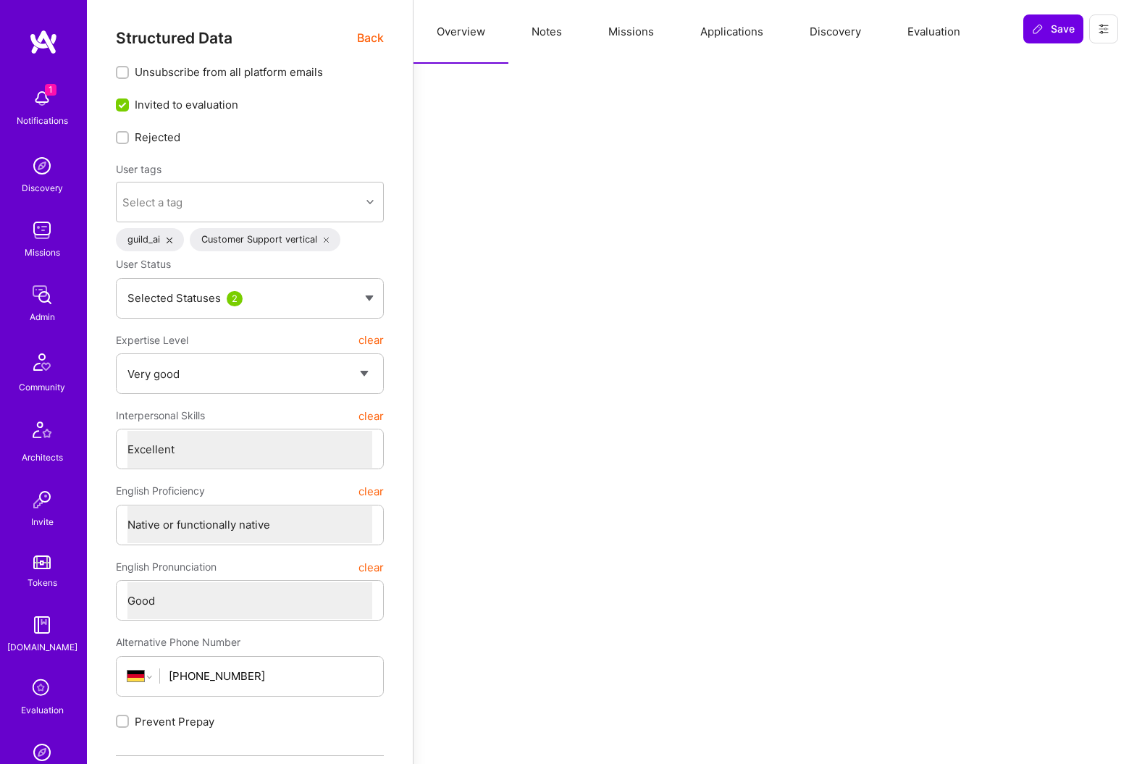
click at [539, 32] on button "Notes" at bounding box center [546, 32] width 77 height 64
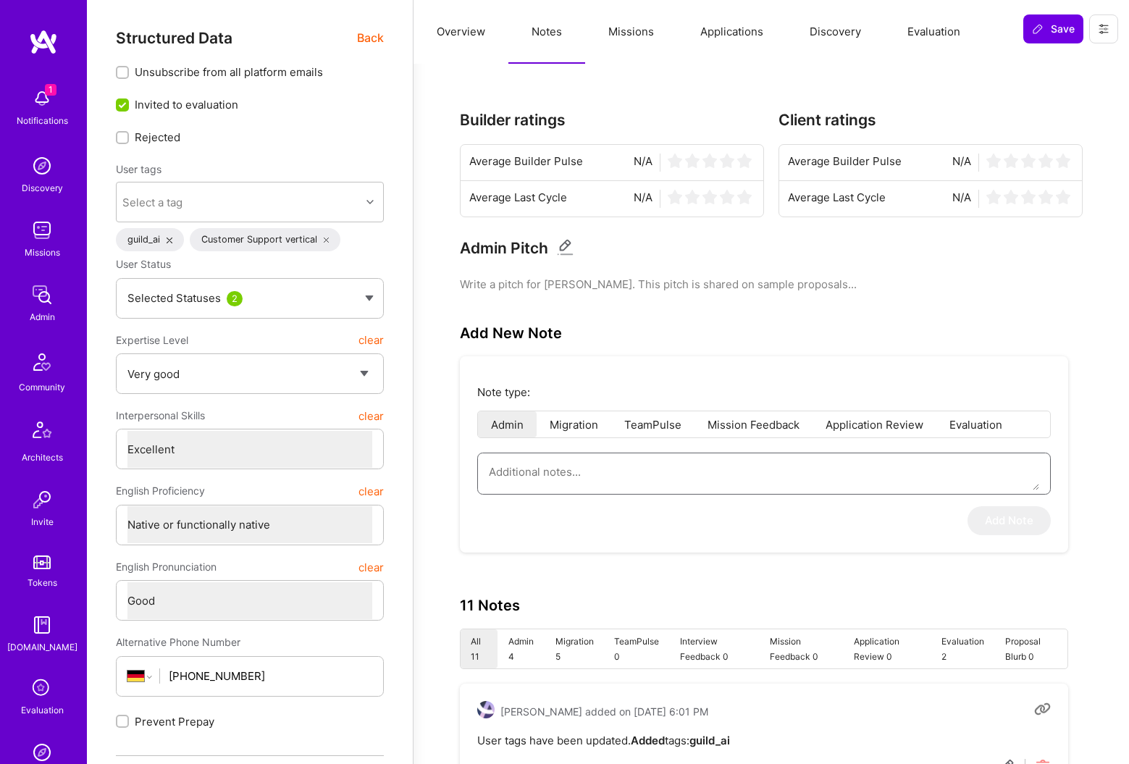
click at [592, 467] on textarea at bounding box center [764, 471] width 550 height 37
paste textarea "This is a summary of the Healthcare Circle interview conducted by Richard for A…"
type textarea "x"
type textarea "This is a summary of the Healthcare Circle interview conducted by Richard for A…"
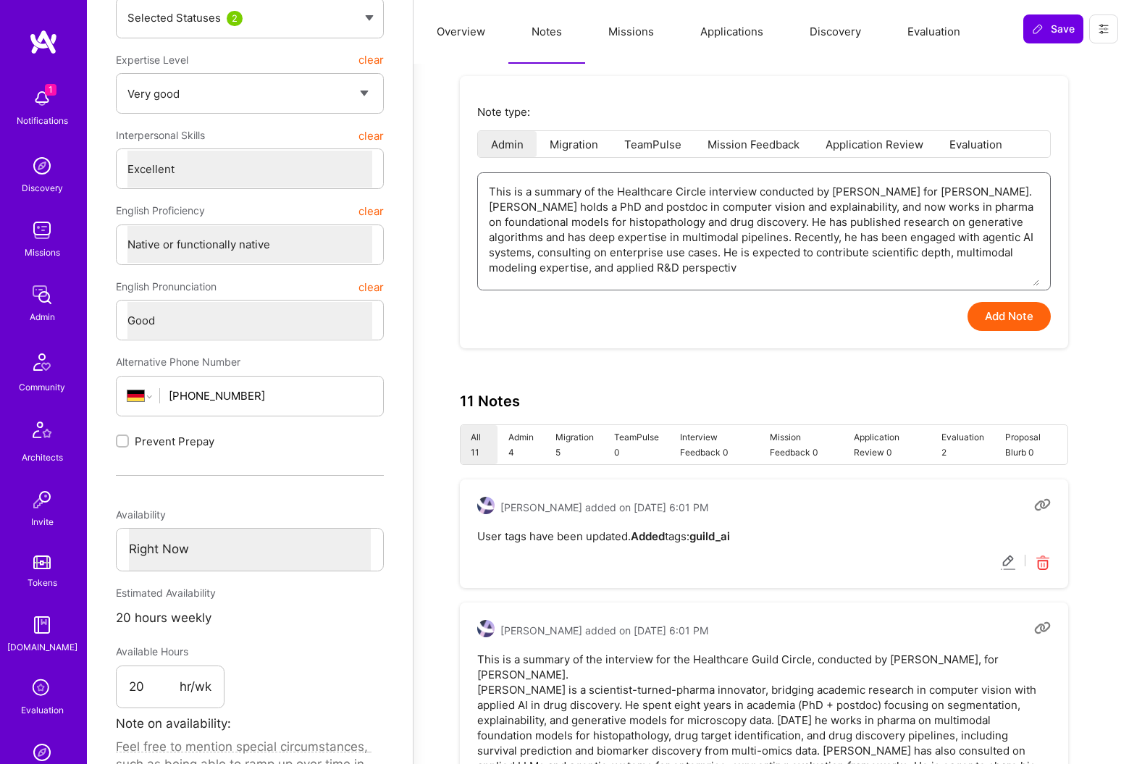
scroll to position [258, 0]
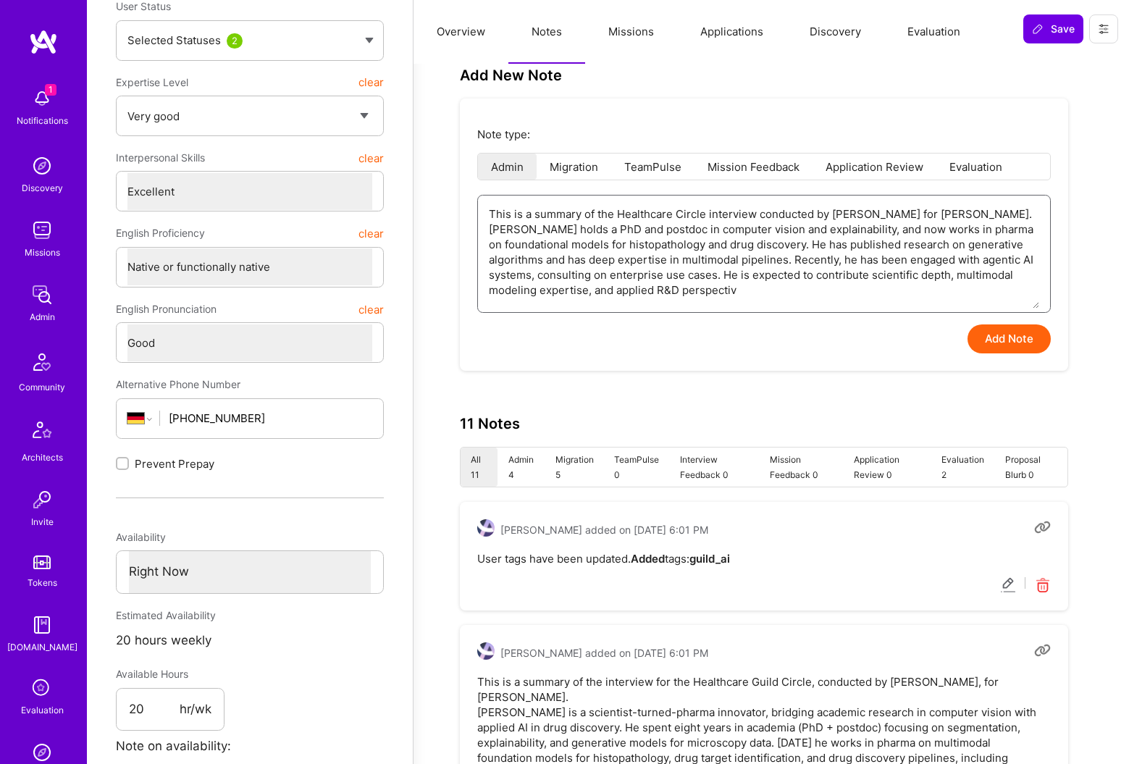
click at [714, 232] on textarea "This is a summary of the Healthcare Circle interview conducted by Richard for A…" at bounding box center [764, 252] width 550 height 113
type textarea "x"
type textarea "This is a summary of the Healthcare Circle interview conducted by Richard for A…"
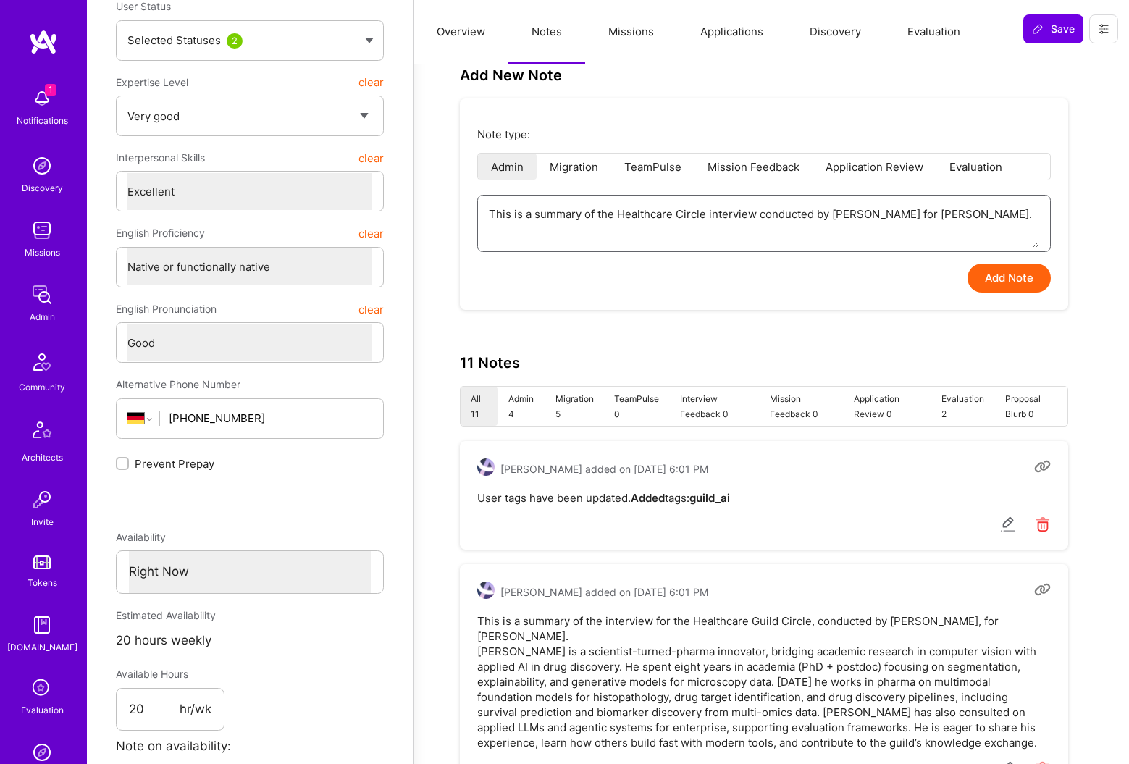
click at [709, 213] on textarea "This is a summary of the Healthcare Circle interview conducted by Richard for A…" at bounding box center [764, 222] width 550 height 52
type textarea "x"
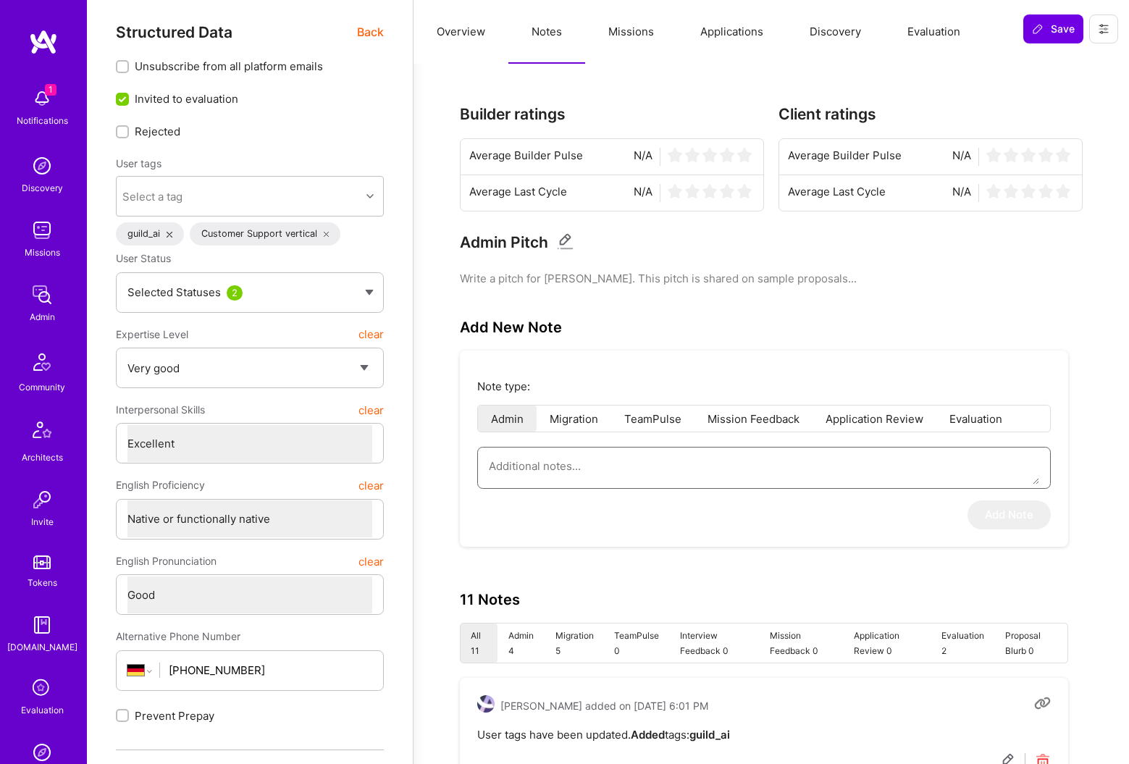
scroll to position [0, 0]
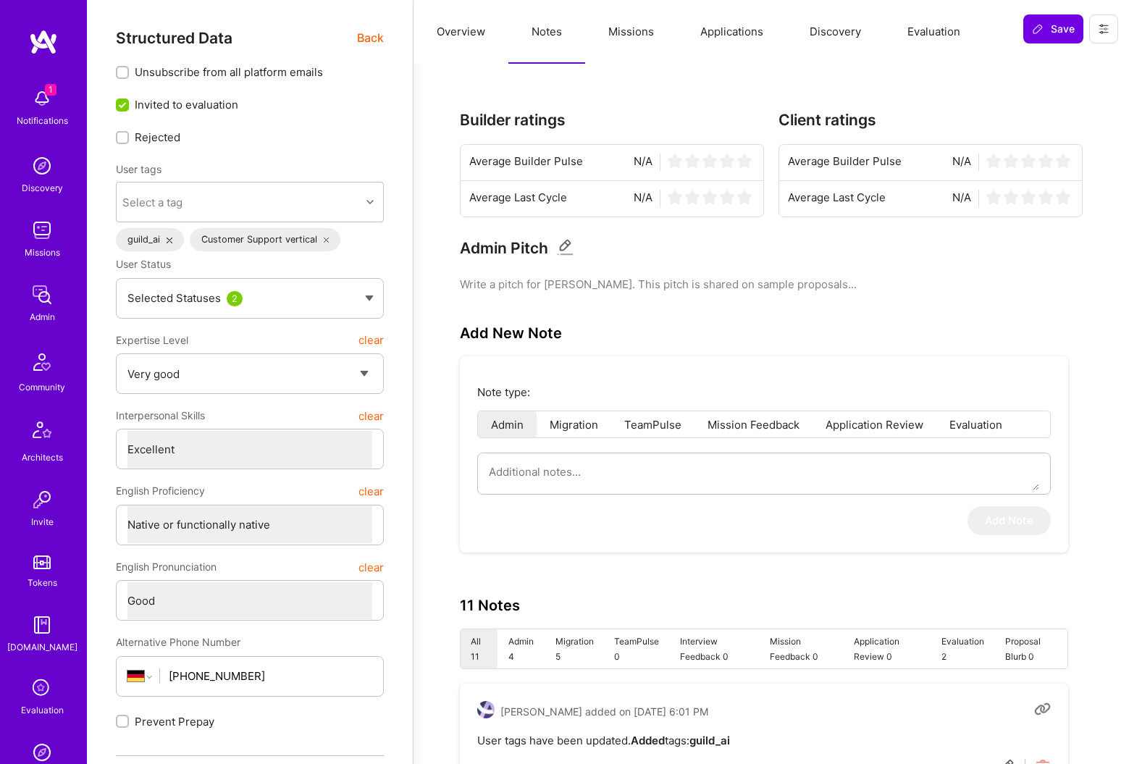
click at [372, 36] on span "Back" at bounding box center [370, 38] width 27 height 18
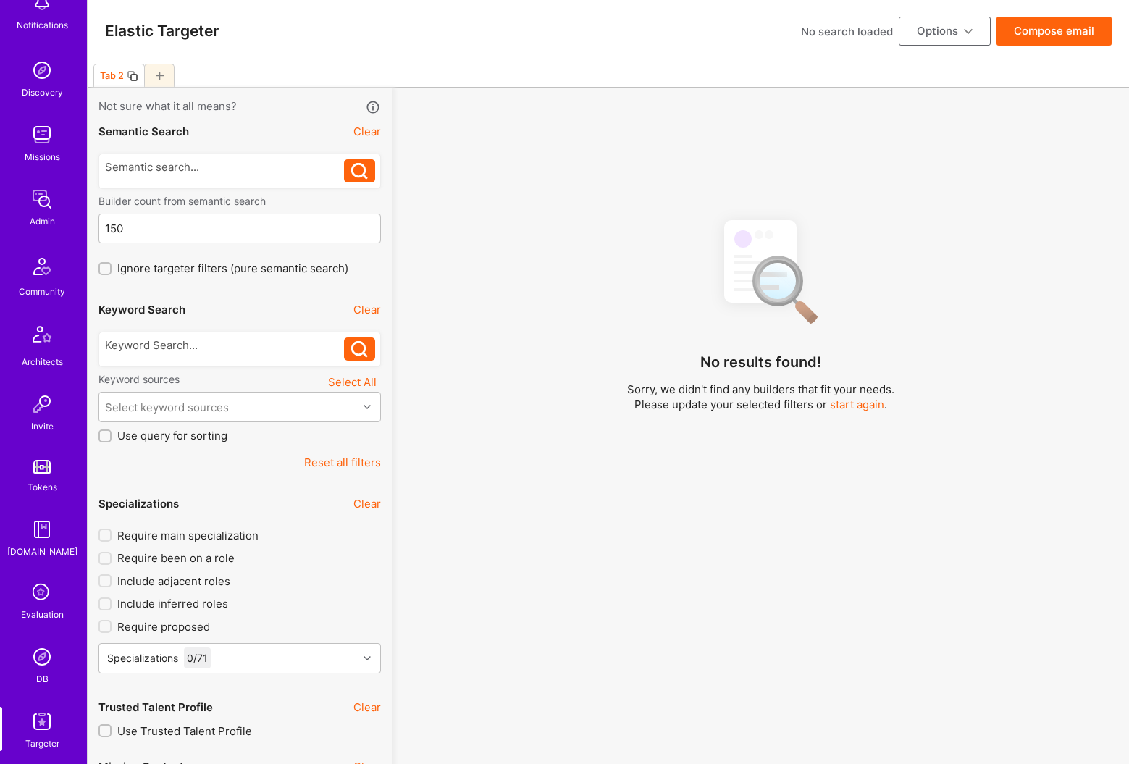
scroll to position [161, 0]
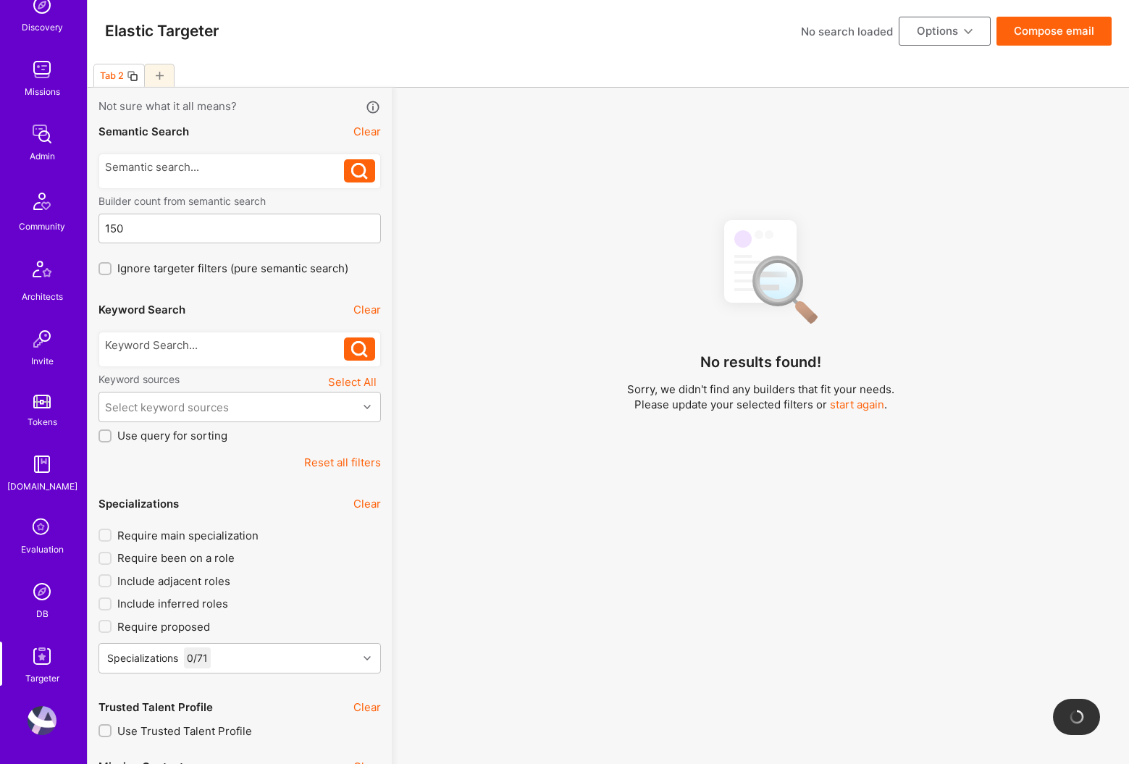
click at [43, 591] on img at bounding box center [42, 591] width 29 height 29
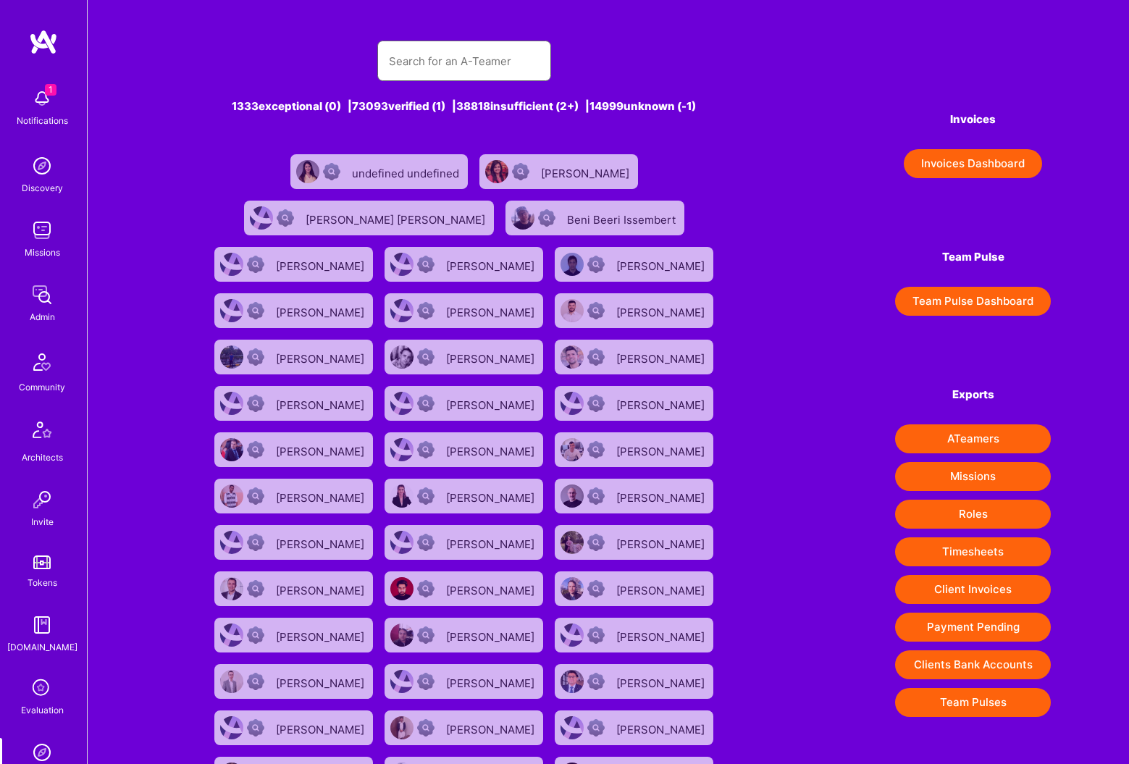
click at [468, 55] on input "text" at bounding box center [464, 61] width 151 height 37
paste input "Tamir Kedmi"
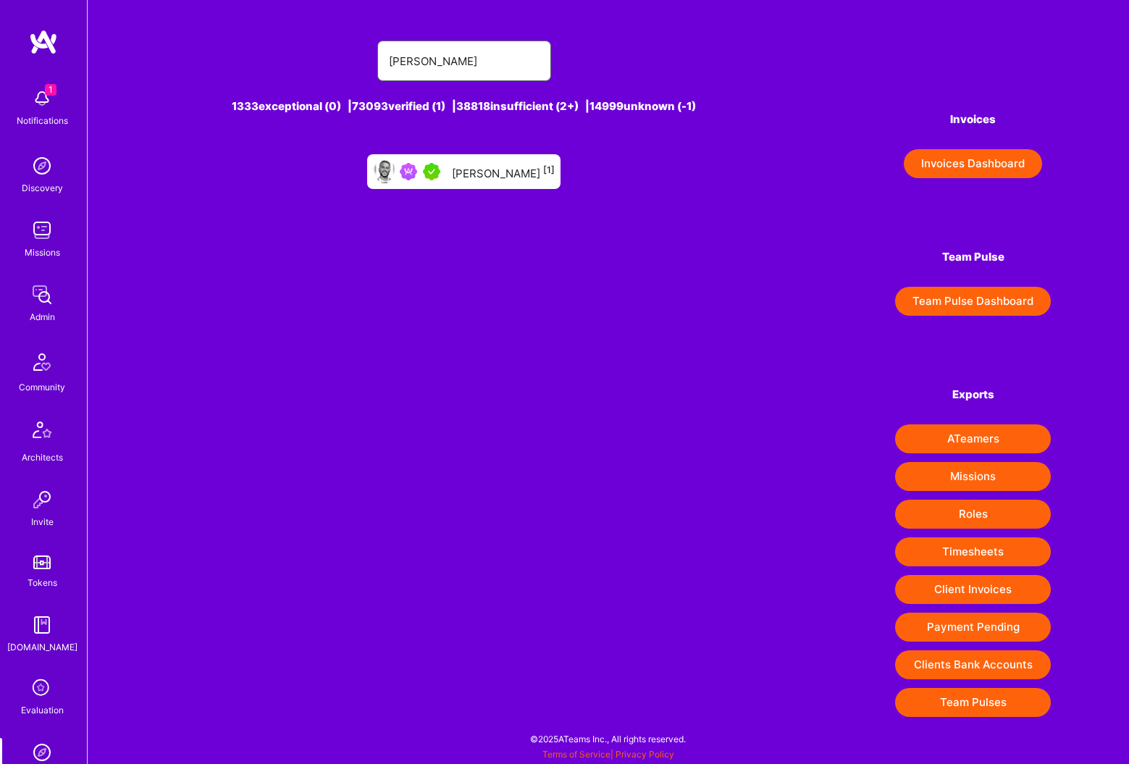
type input "Tamir Kedmi"
click at [492, 163] on div "Tamir Kedmi [1]" at bounding box center [503, 171] width 103 height 19
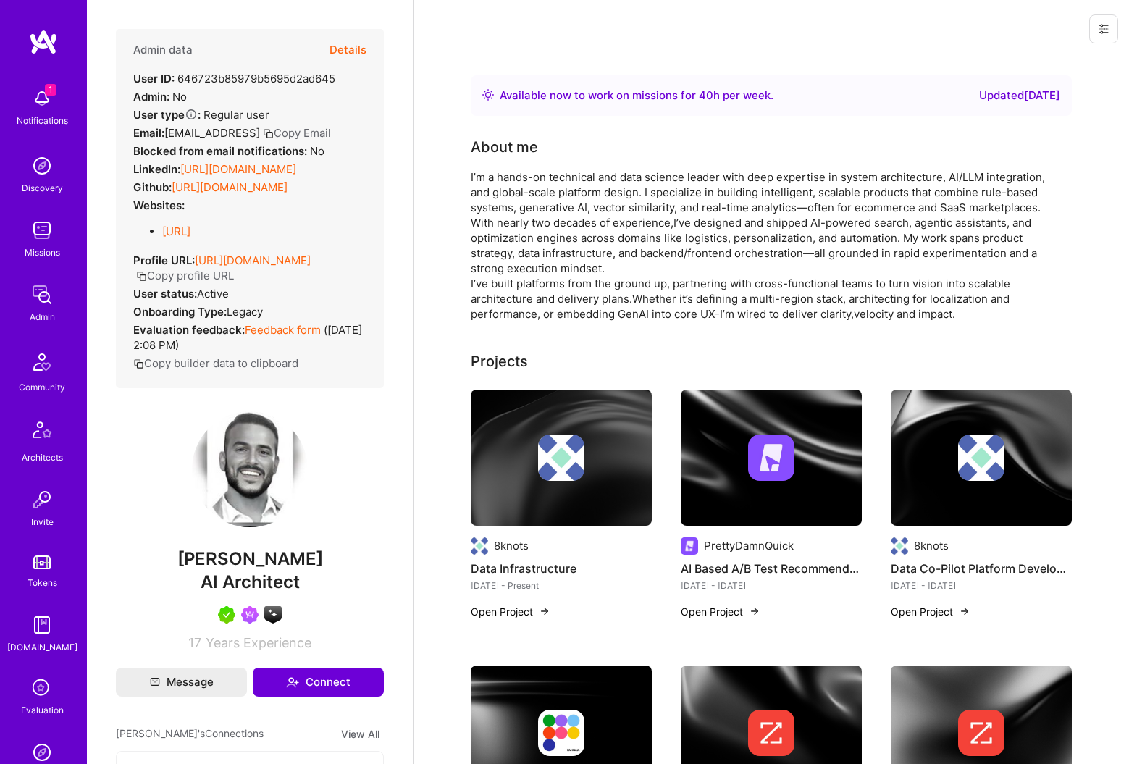
click at [296, 130] on button "Copy Email" at bounding box center [297, 132] width 68 height 15
click at [256, 570] on span "Tamir Kedmi" at bounding box center [250, 559] width 268 height 22
copy span "Tamir Kedmi"
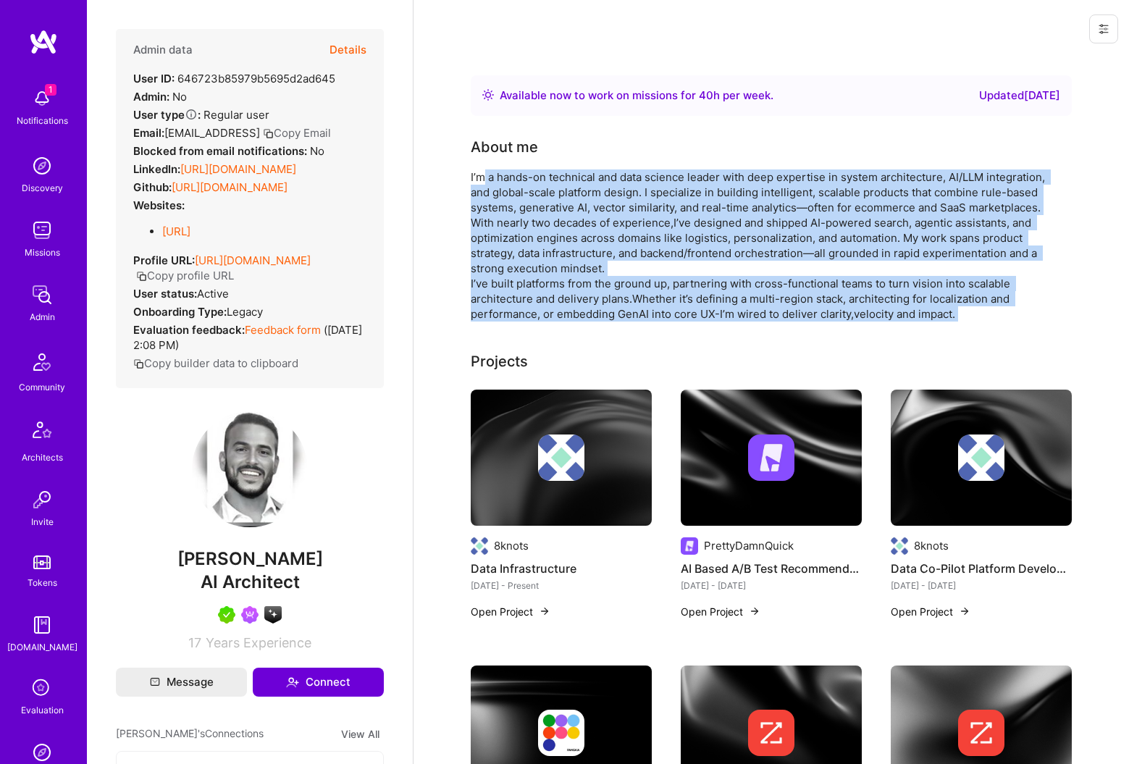
drag, startPoint x: 485, startPoint y: 175, endPoint x: 974, endPoint y: 334, distance: 514.1
drag, startPoint x: 464, startPoint y: 170, endPoint x: 952, endPoint y: 332, distance: 514.3
copy div "I’m a hands-on technical and data science leader with deep expertise in system …"
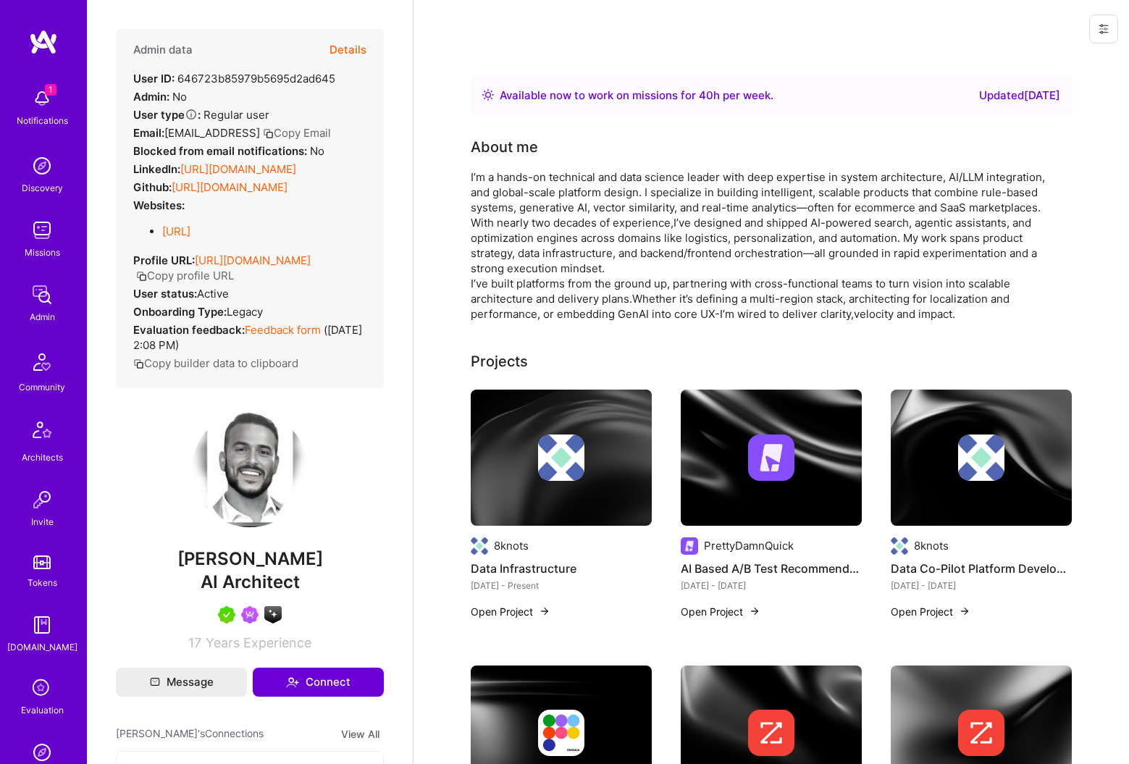
click at [256, 570] on span "Tamir Kedmi" at bounding box center [250, 559] width 268 height 22
copy span "Tamir Kedmi"
click at [287, 132] on button "Copy Email" at bounding box center [297, 132] width 68 height 15
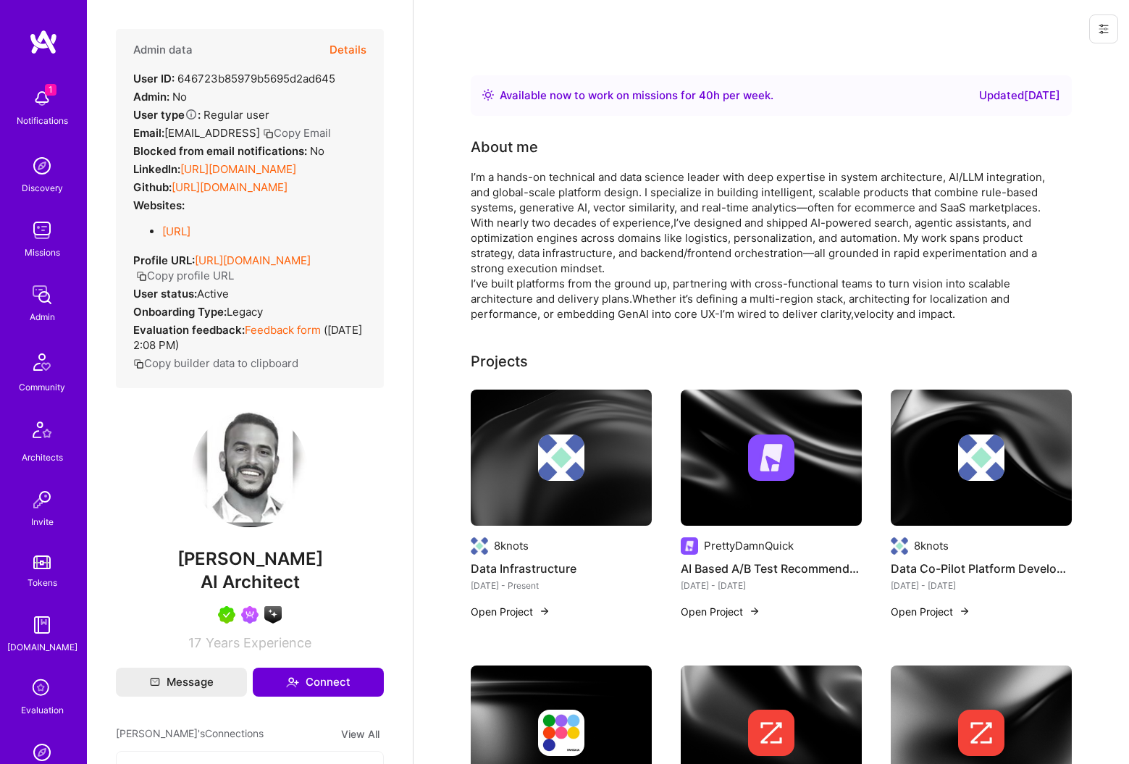
click at [239, 592] on span "AI Architect" at bounding box center [250, 581] width 99 height 21
copy span "AI Architect"
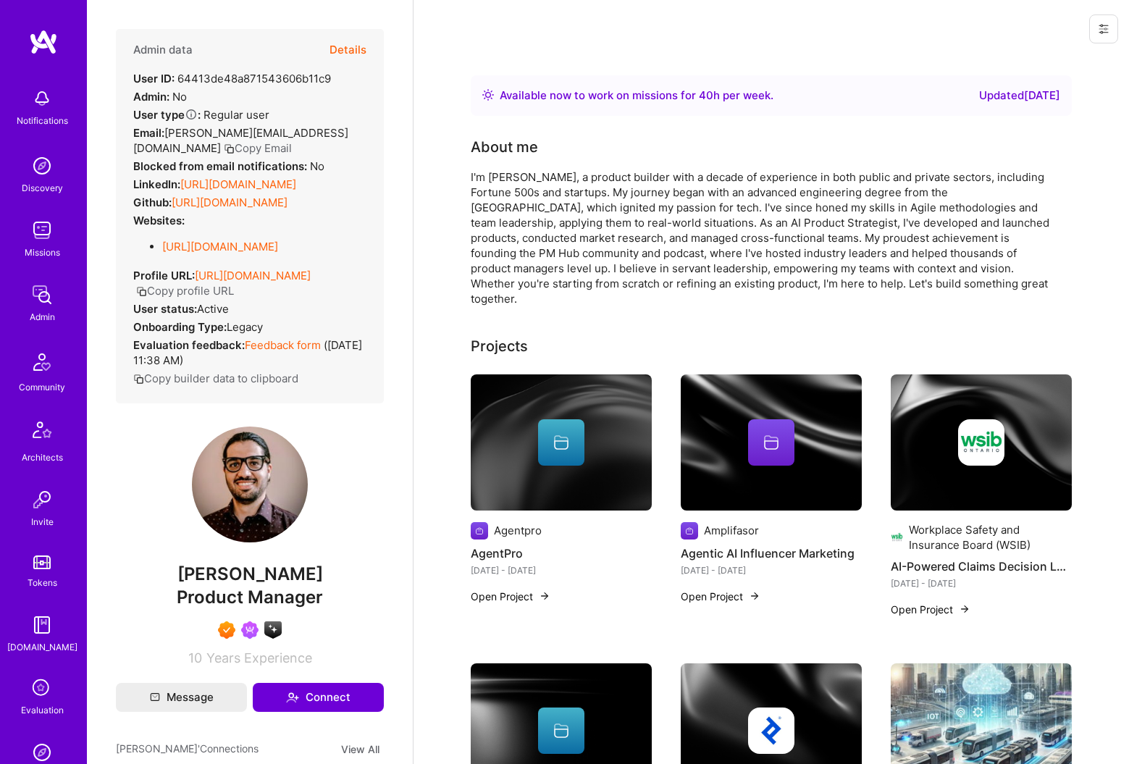
scroll to position [12, 0]
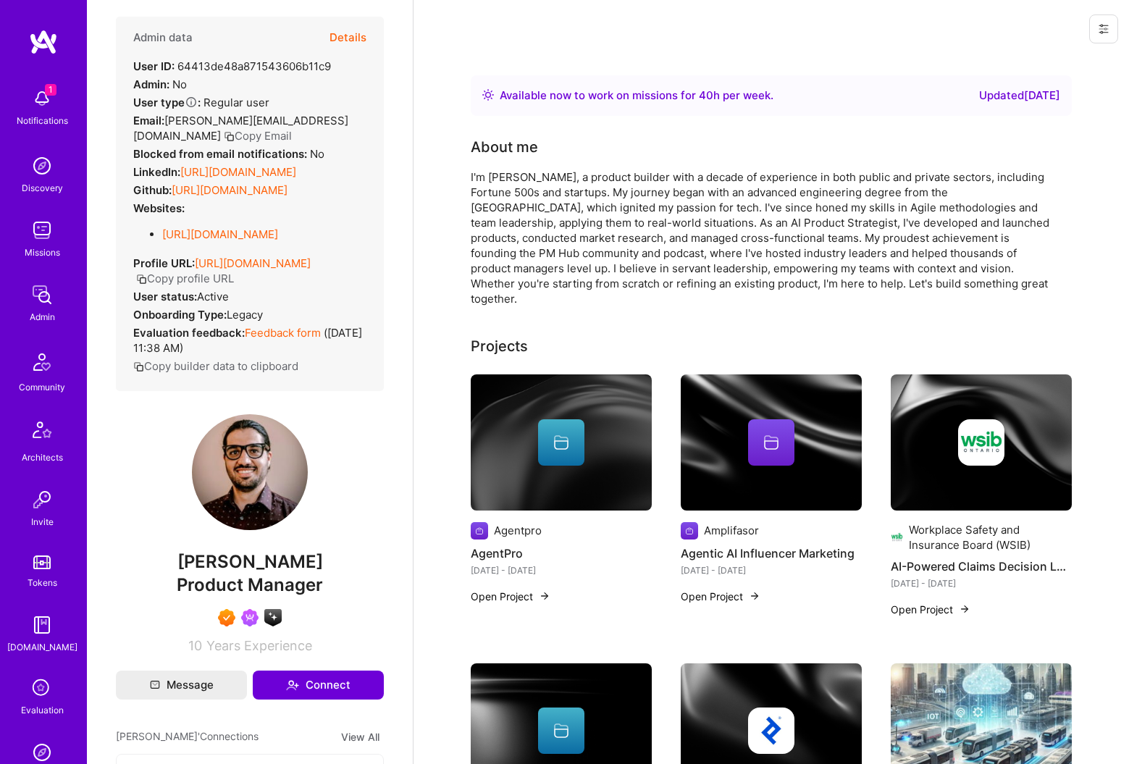
click at [245, 595] on span "Product Manager" at bounding box center [250, 584] width 146 height 21
copy span "Product Manager"
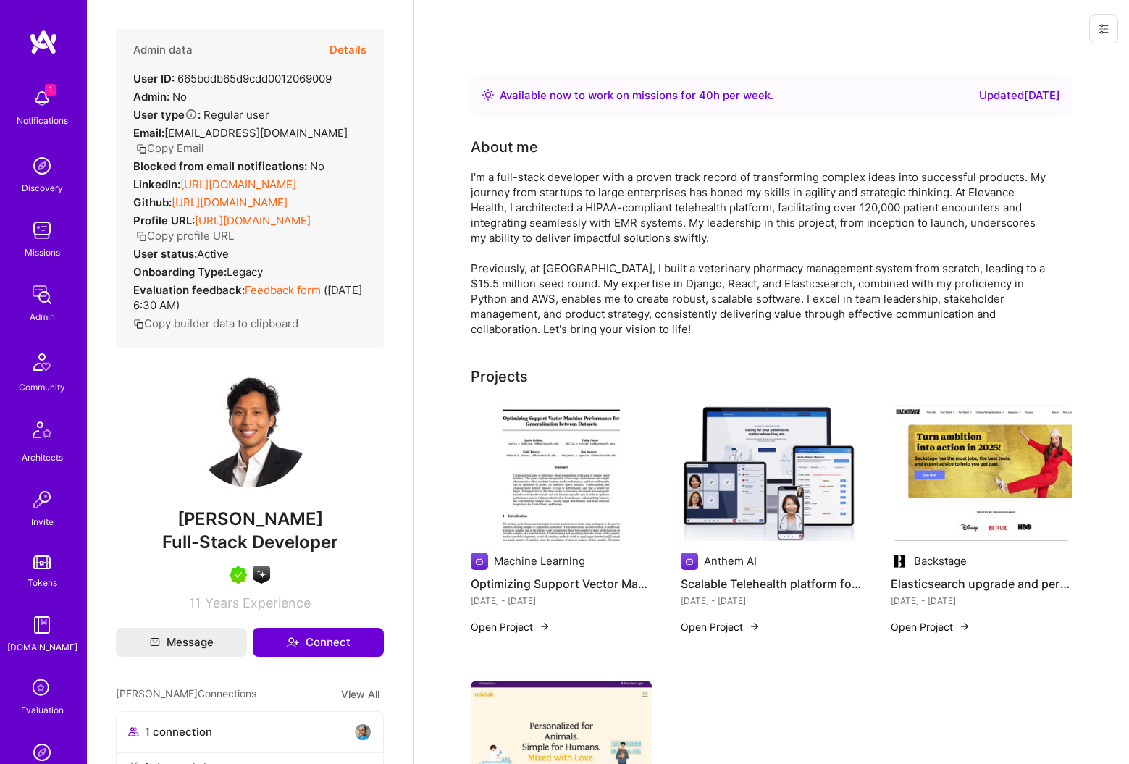
click at [252, 541] on span "Full-Stack Developer" at bounding box center [250, 542] width 176 height 21
copy span "Full-Stack Developer"
